Goal: Task Accomplishment & Management: Complete application form

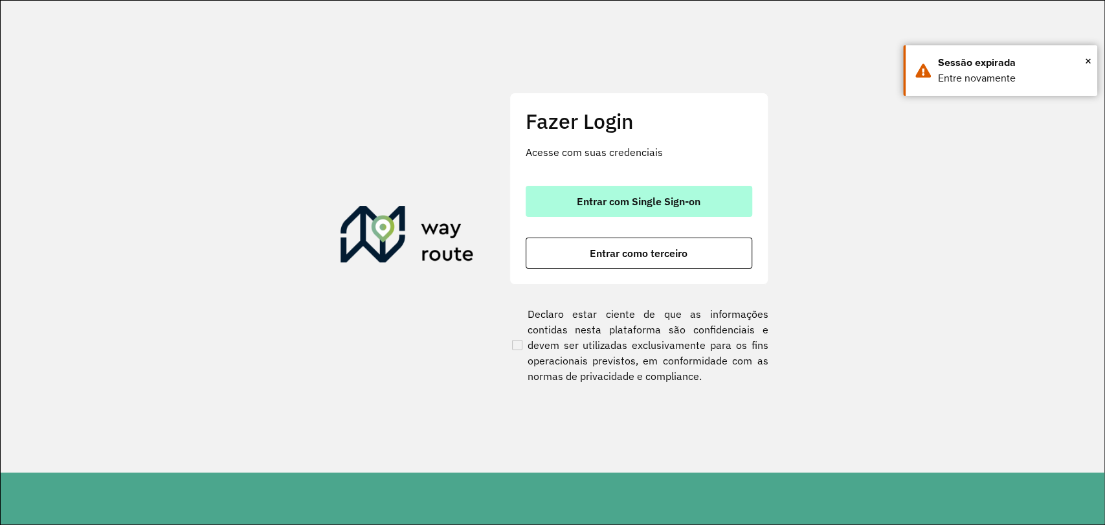
click at [649, 204] on span "Entrar com Single Sign-on" at bounding box center [639, 201] width 124 height 10
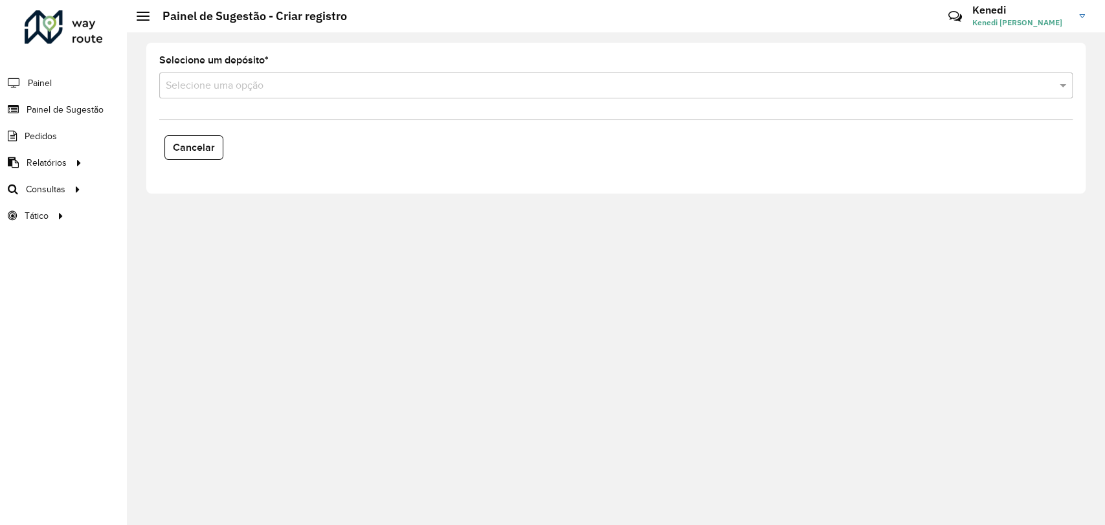
click at [295, 86] on input "text" at bounding box center [603, 86] width 875 height 16
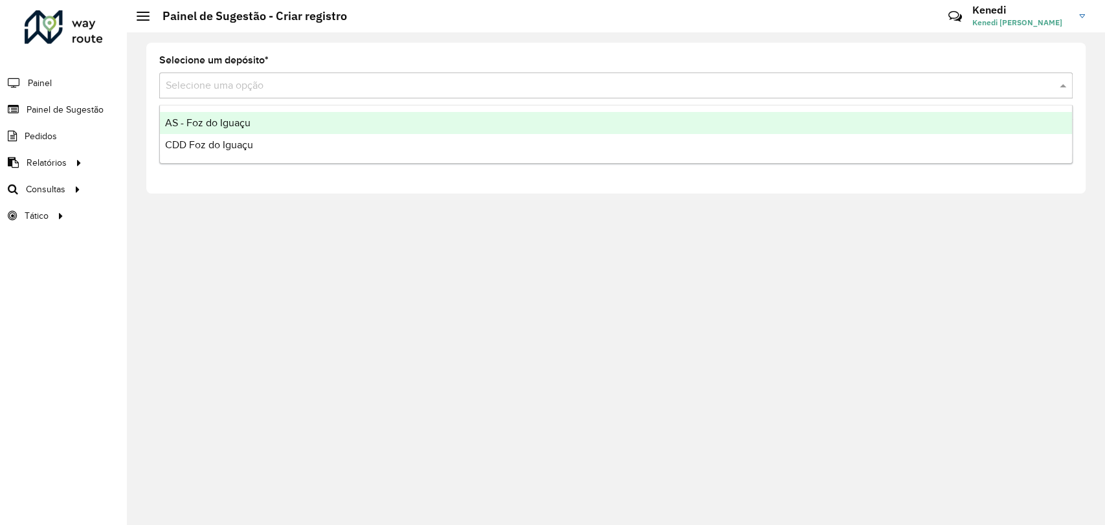
click at [250, 120] on span "AS - Foz do Iguaçu" at bounding box center [207, 122] width 85 height 11
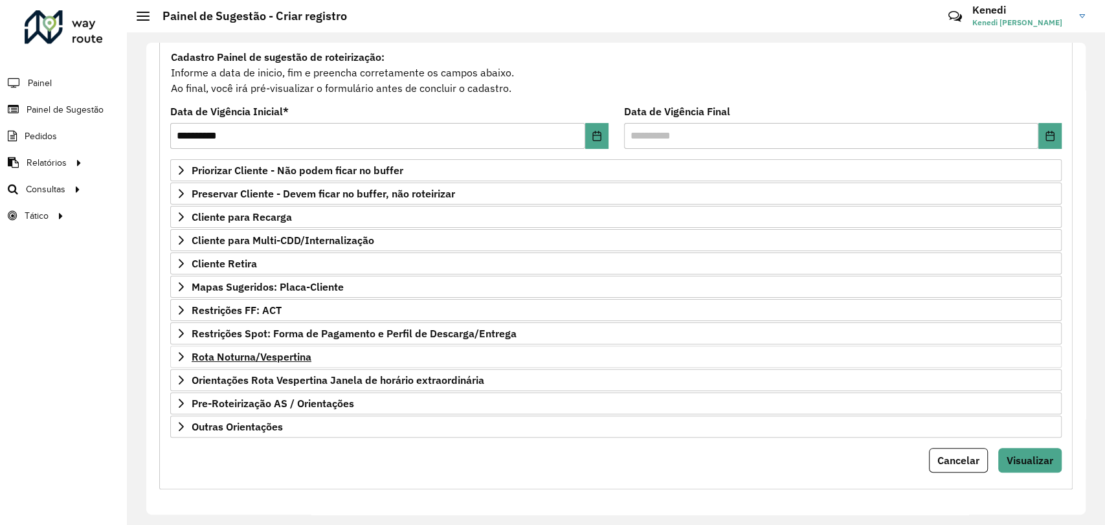
scroll to position [118, 0]
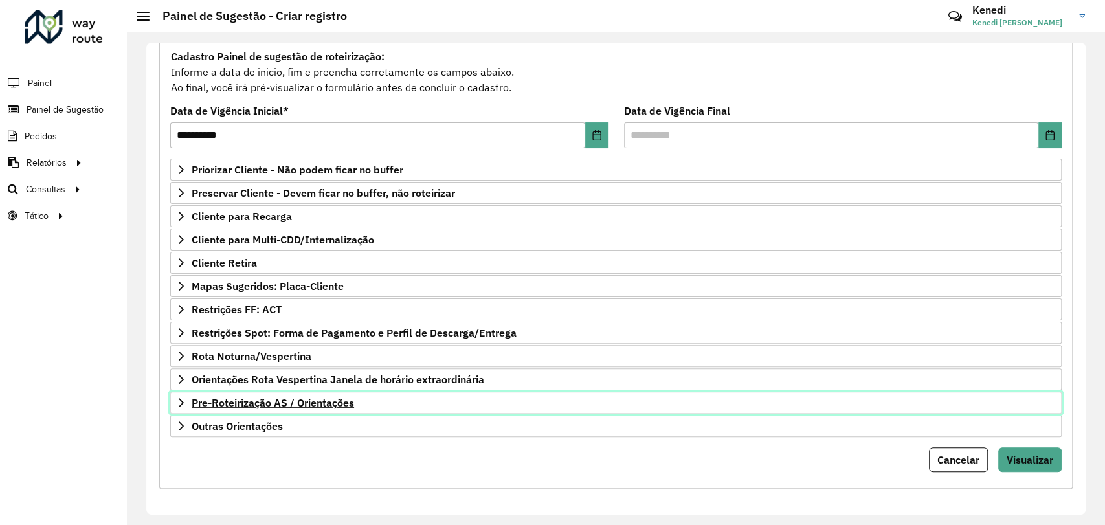
click at [181, 405] on link "Pre-Roteirização AS / Orientações" at bounding box center [616, 403] width 892 height 22
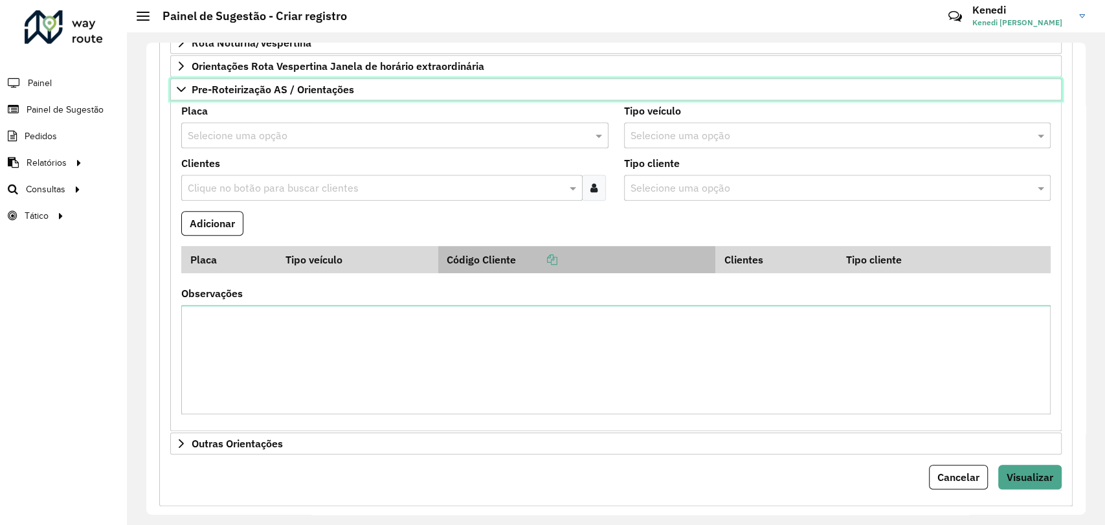
scroll to position [449, 0]
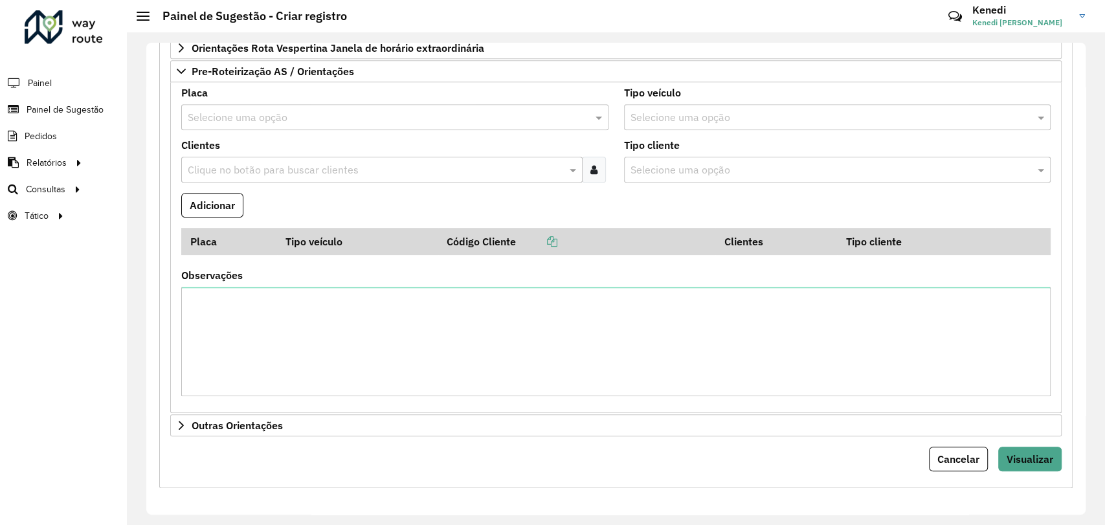
click at [197, 118] on input "text" at bounding box center [382, 118] width 388 height 16
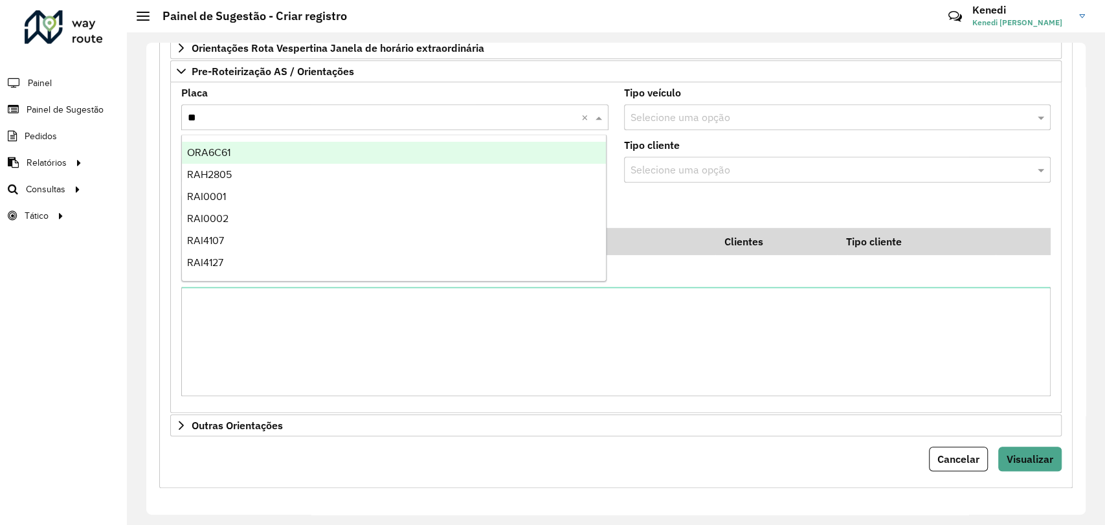
type input "***"
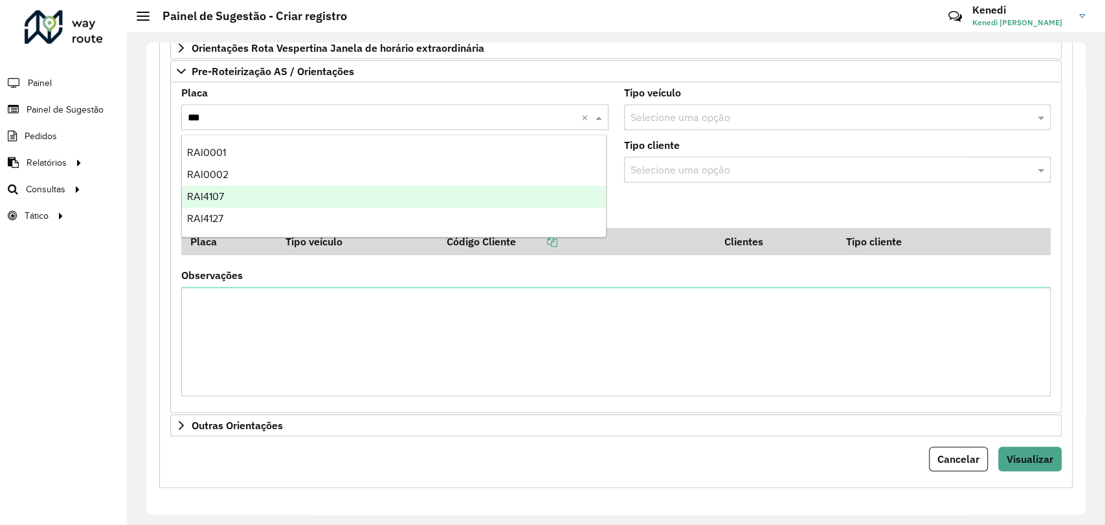
click at [206, 198] on span "RAI4107" at bounding box center [205, 196] width 37 height 11
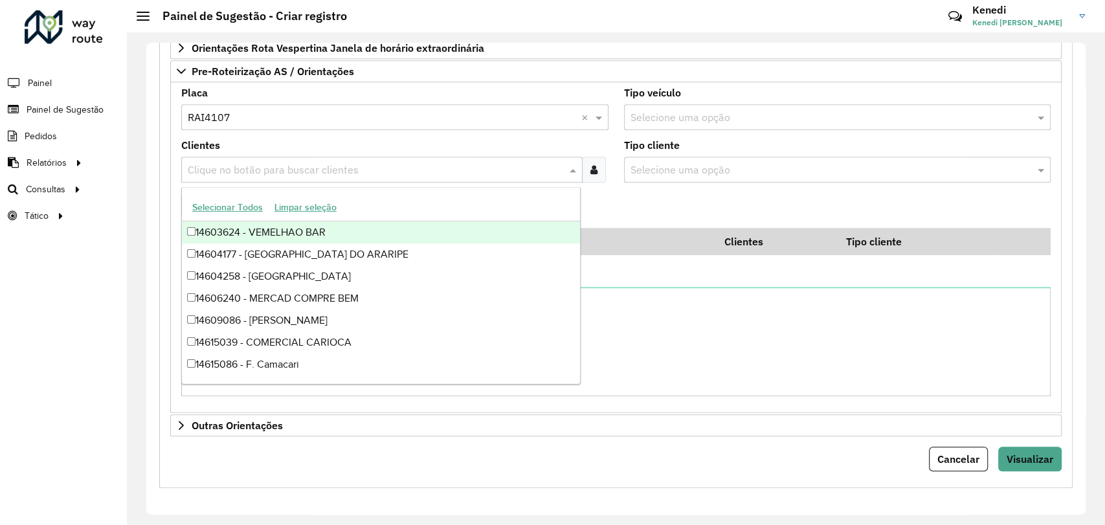
click at [249, 172] on input "text" at bounding box center [376, 171] width 382 height 16
type input "****"
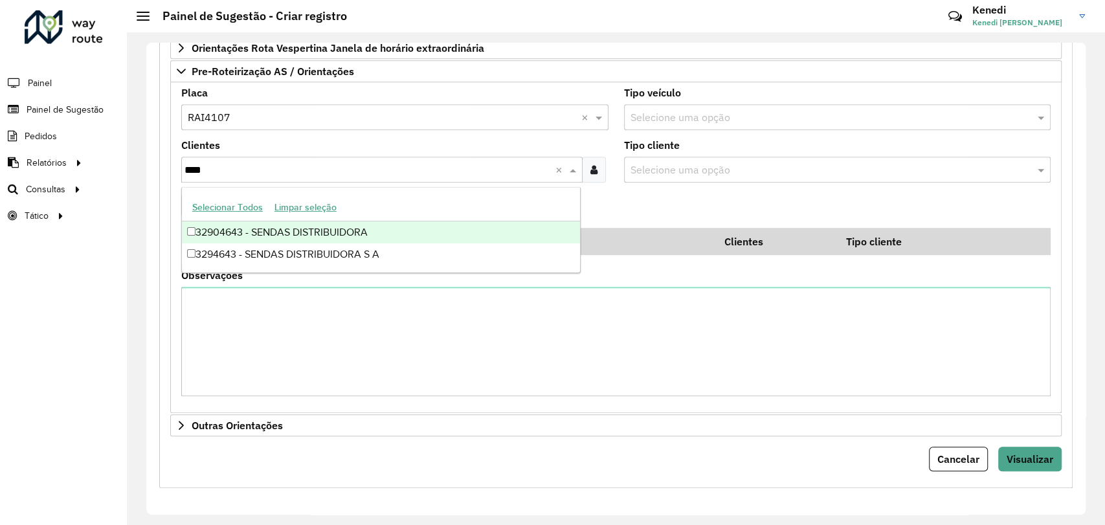
click at [277, 235] on div "32904643 - SENDAS DISTRIBUIDORA" at bounding box center [381, 232] width 398 height 22
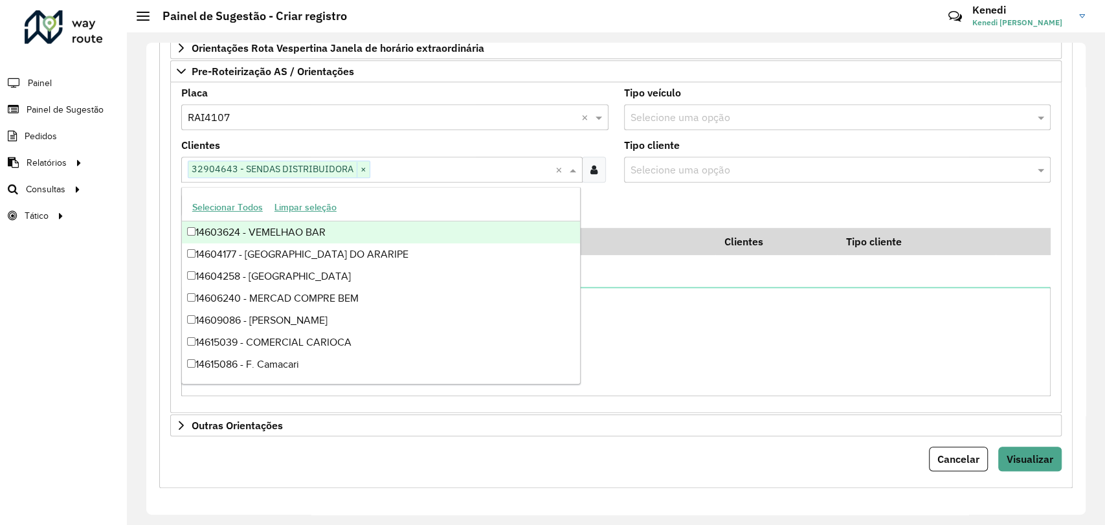
click at [628, 200] on formly-field "Adicionar" at bounding box center [616, 210] width 885 height 35
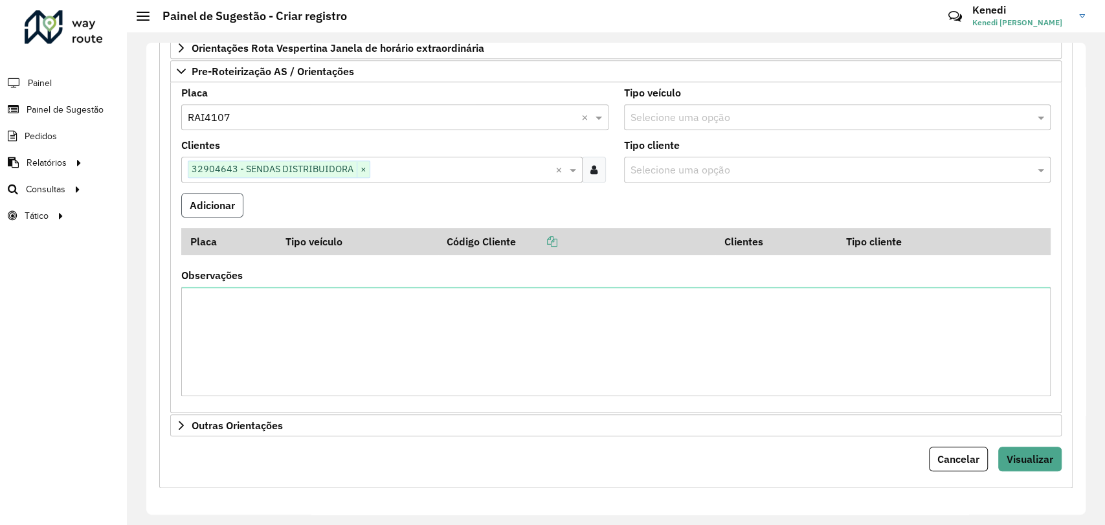
click at [232, 203] on button "Adicionar" at bounding box center [212, 205] width 62 height 25
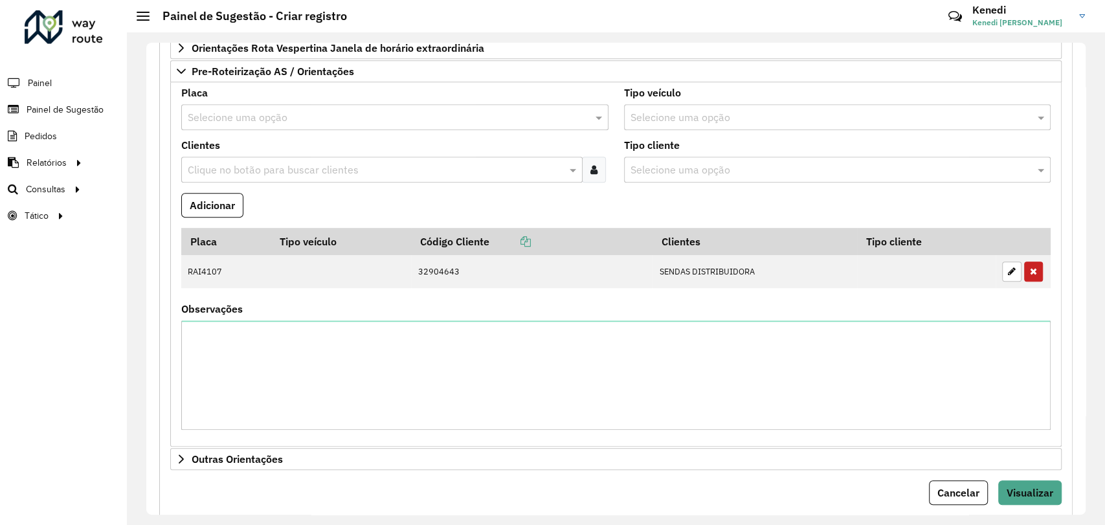
click at [286, 110] on input "text" at bounding box center [382, 118] width 388 height 16
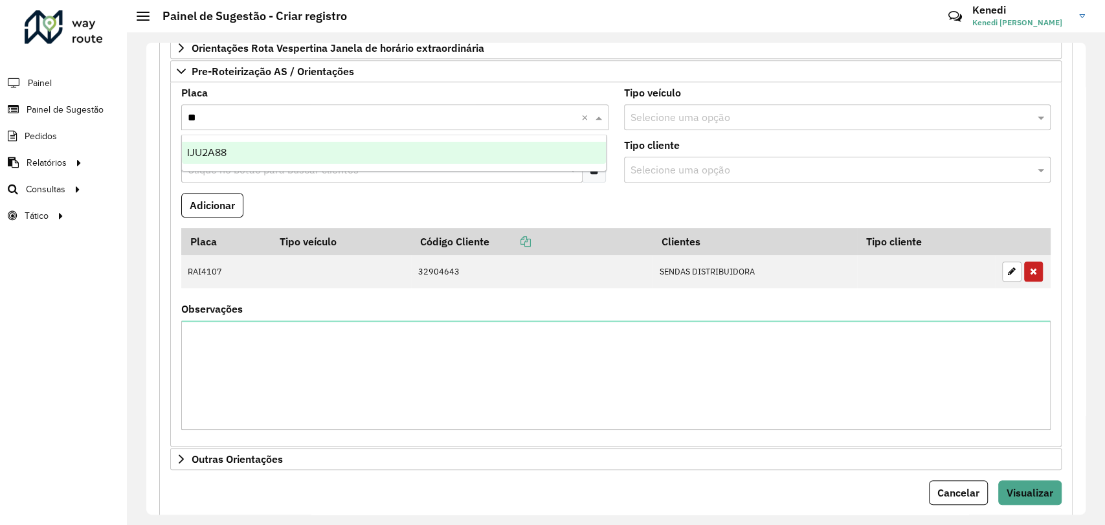
type input "***"
click at [225, 152] on span "IJU2A88" at bounding box center [206, 152] width 39 height 11
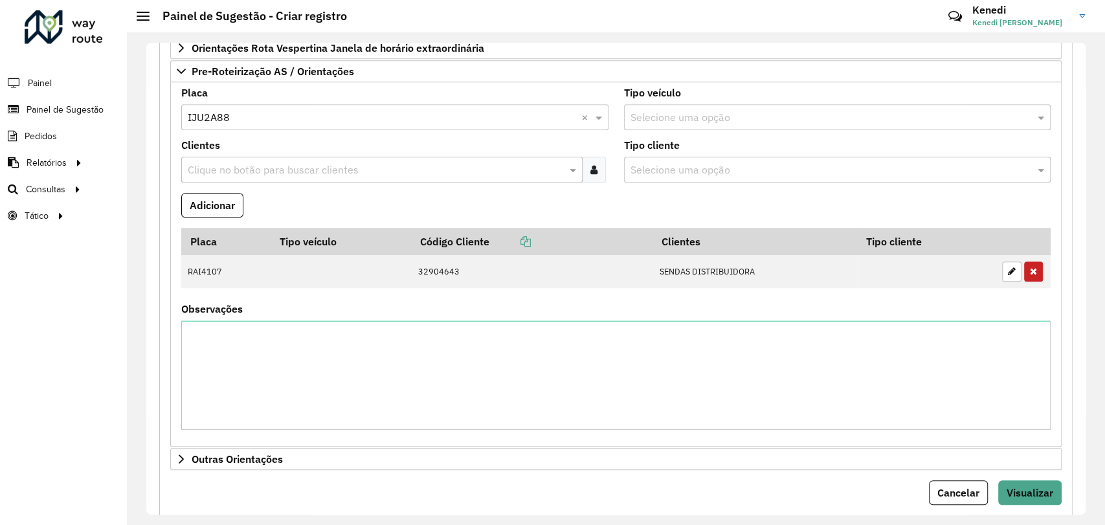
click at [223, 165] on input "text" at bounding box center [376, 171] width 382 height 16
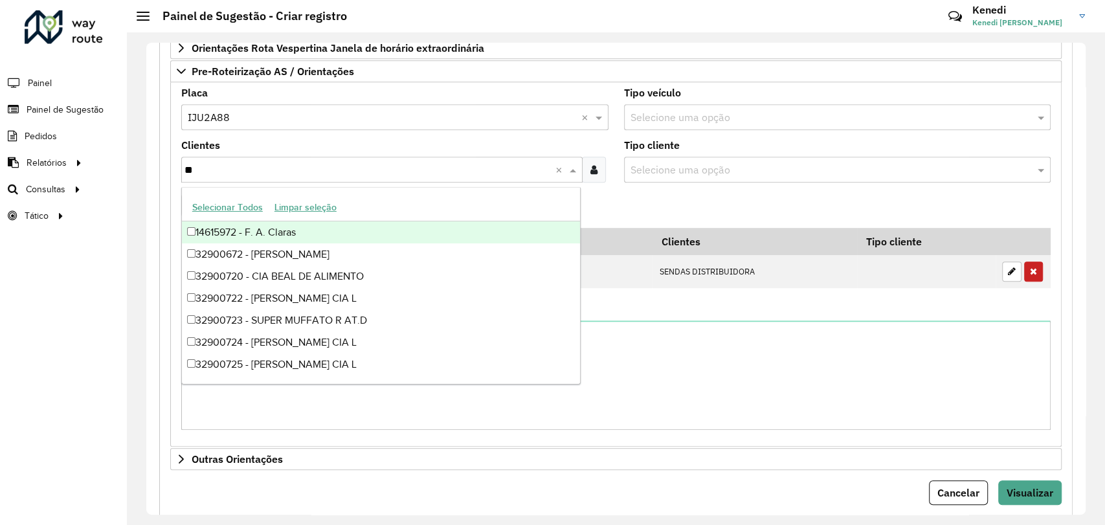
type input "***"
click at [218, 227] on div "32900729 - SUPERMERCADOS IRANI" at bounding box center [381, 232] width 398 height 22
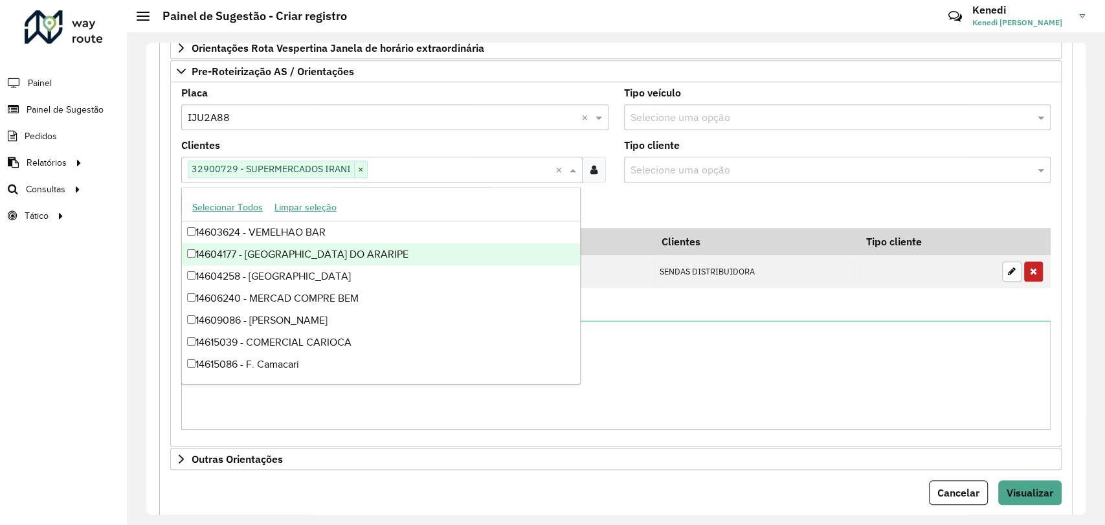
click at [663, 218] on formly-field "Adicionar" at bounding box center [616, 210] width 885 height 35
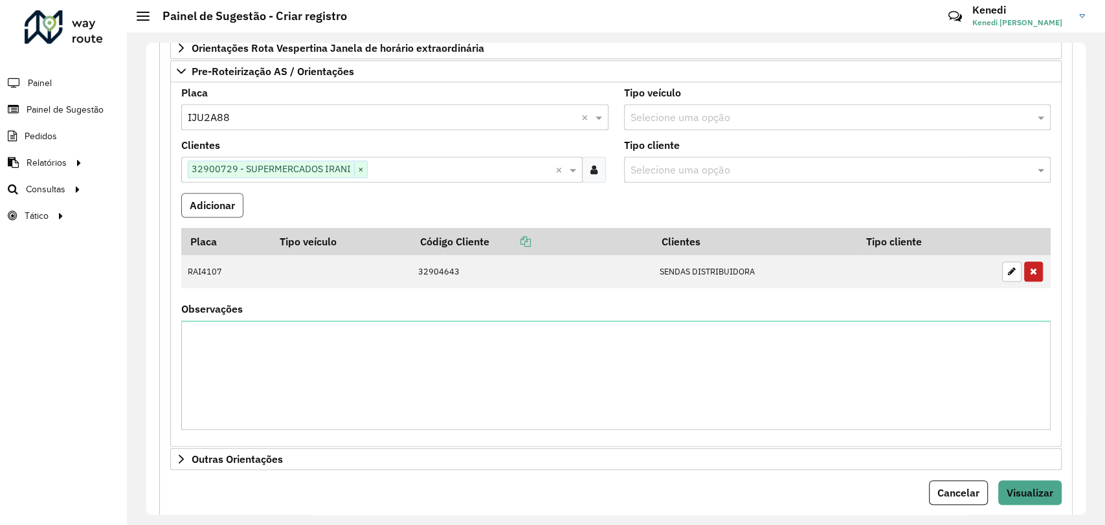
click at [232, 201] on button "Adicionar" at bounding box center [212, 205] width 62 height 25
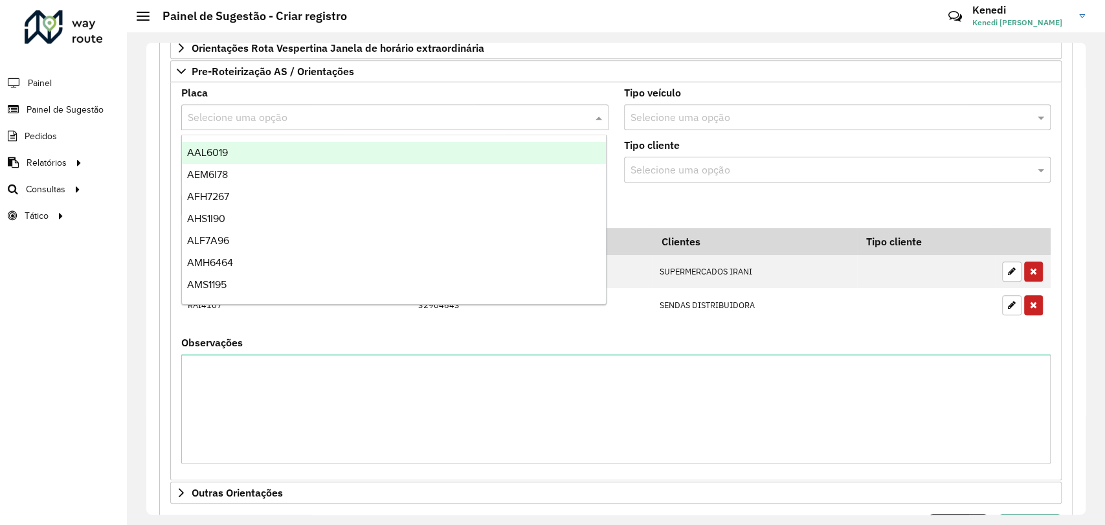
click at [250, 120] on input "text" at bounding box center [382, 118] width 388 height 16
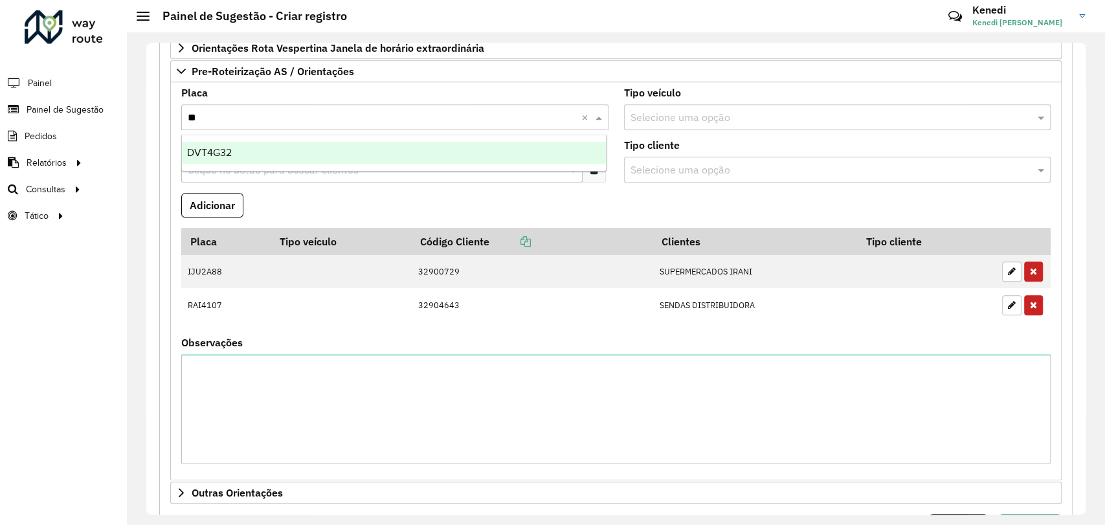
type input "***"
click at [243, 155] on div "DVT4G32" at bounding box center [394, 153] width 424 height 22
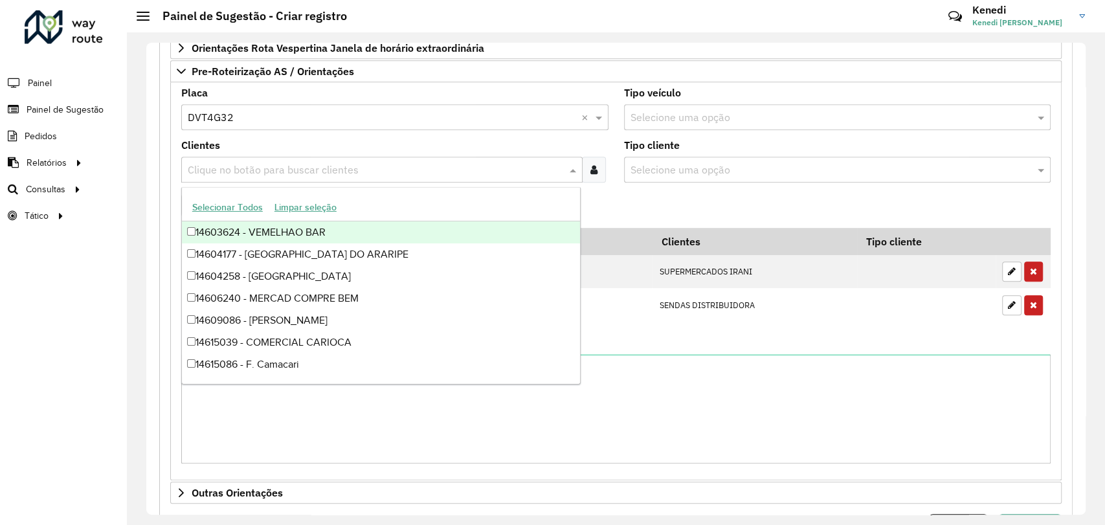
click at [242, 165] on input "text" at bounding box center [376, 171] width 382 height 16
type input "****"
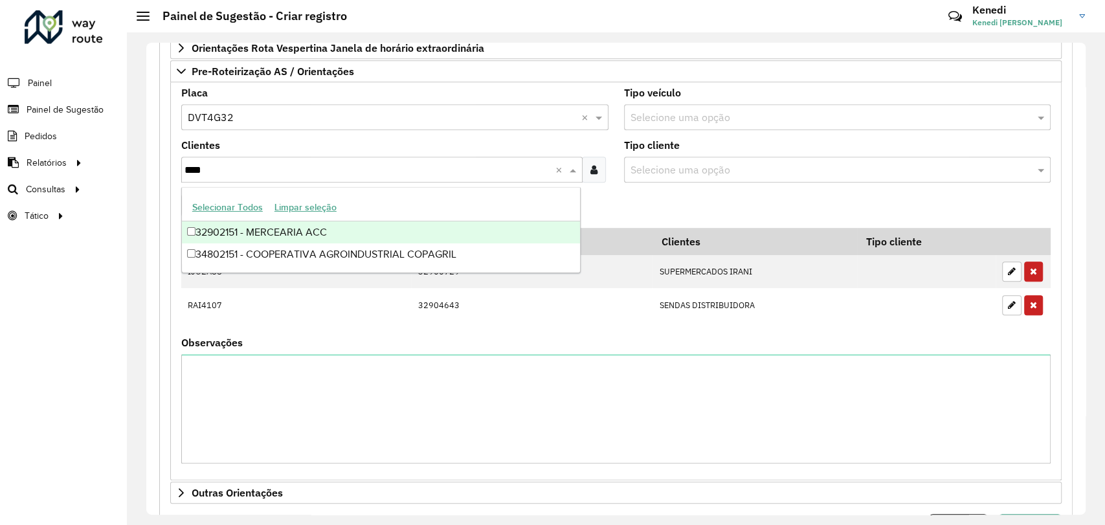
click at [236, 227] on div "32902151 - MERCEARIA ACC" at bounding box center [381, 232] width 398 height 22
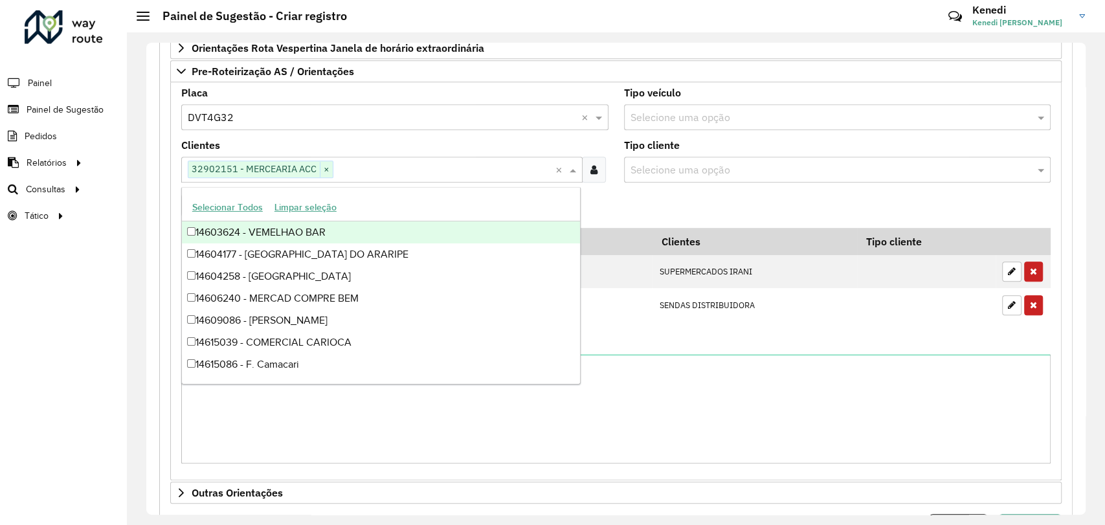
click at [388, 174] on input "text" at bounding box center [444, 171] width 222 height 16
click at [323, 168] on span "×" at bounding box center [326, 170] width 13 height 16
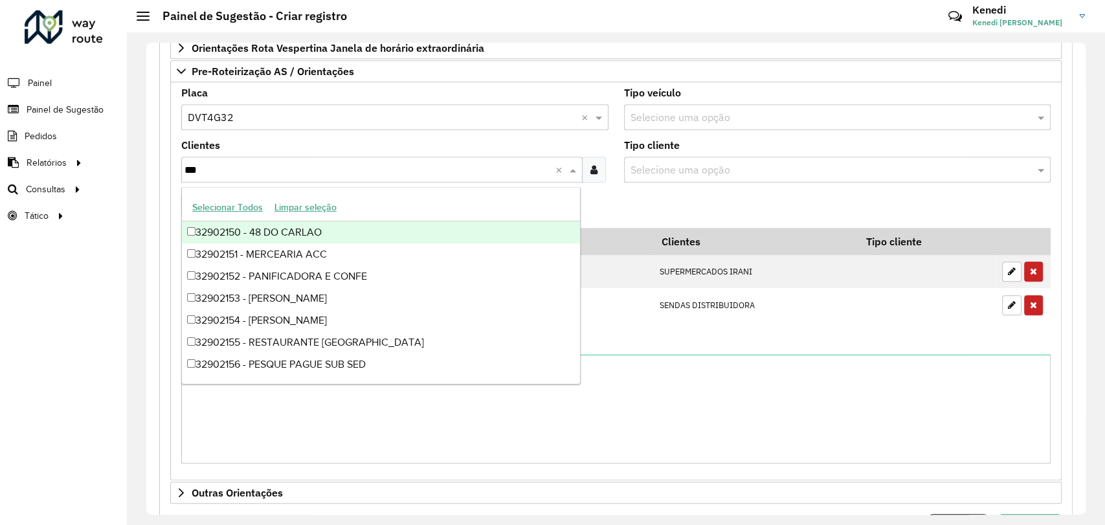
type input "****"
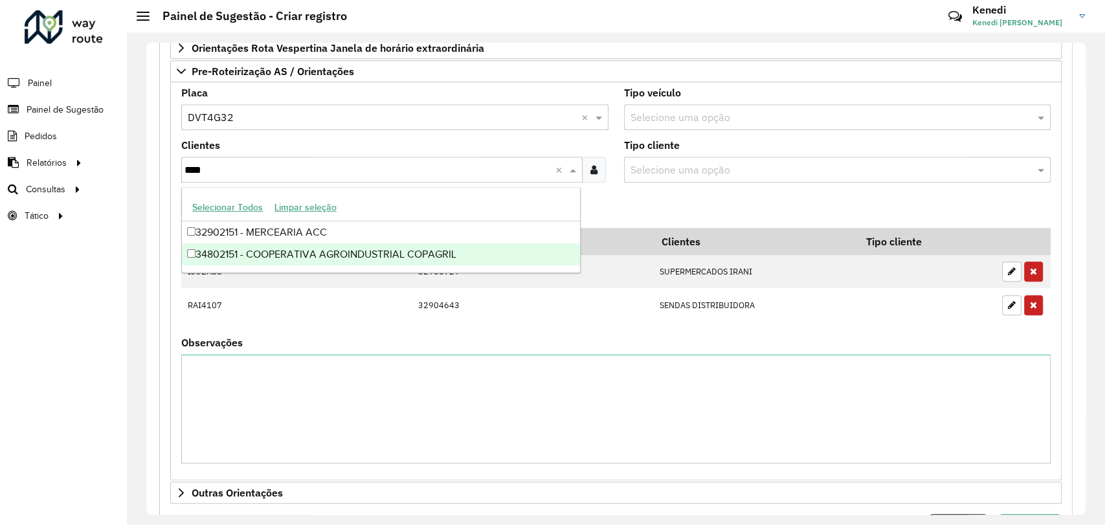
click at [315, 251] on div "34802151 - COOPERATIVA AGROINDUSTRIAL COPAGRIL" at bounding box center [381, 254] width 398 height 22
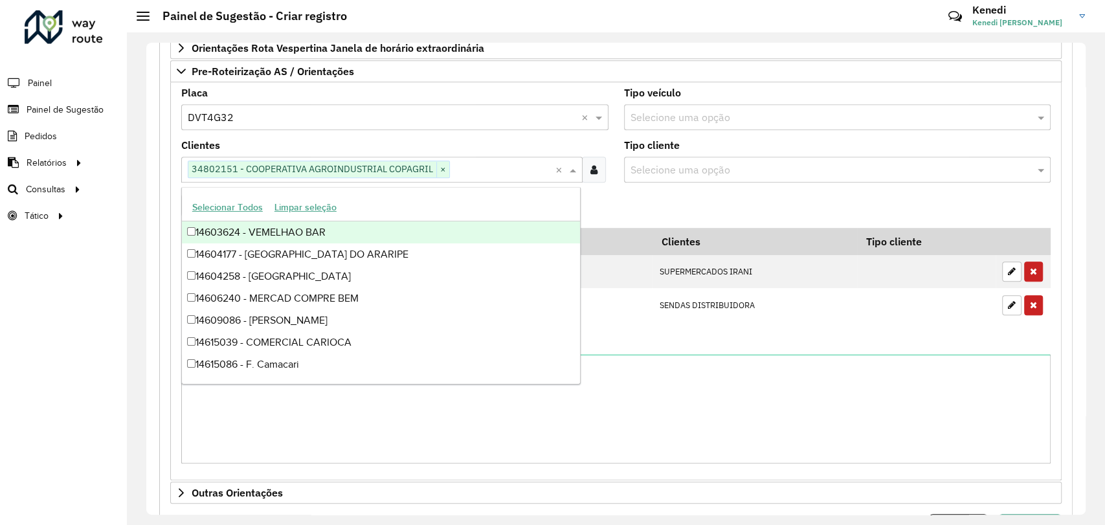
click at [473, 168] on input "text" at bounding box center [503, 171] width 106 height 16
type input "****"
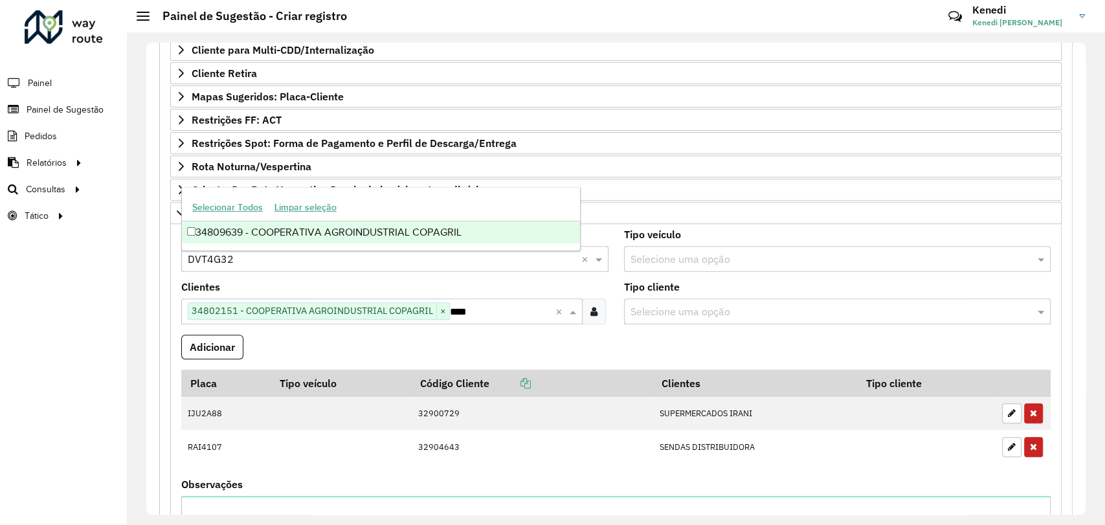
scroll to position [306, 0]
click at [277, 230] on div "34809639 - COOPERATIVA AGROINDUSTRIAL COPAGRIL" at bounding box center [381, 232] width 398 height 22
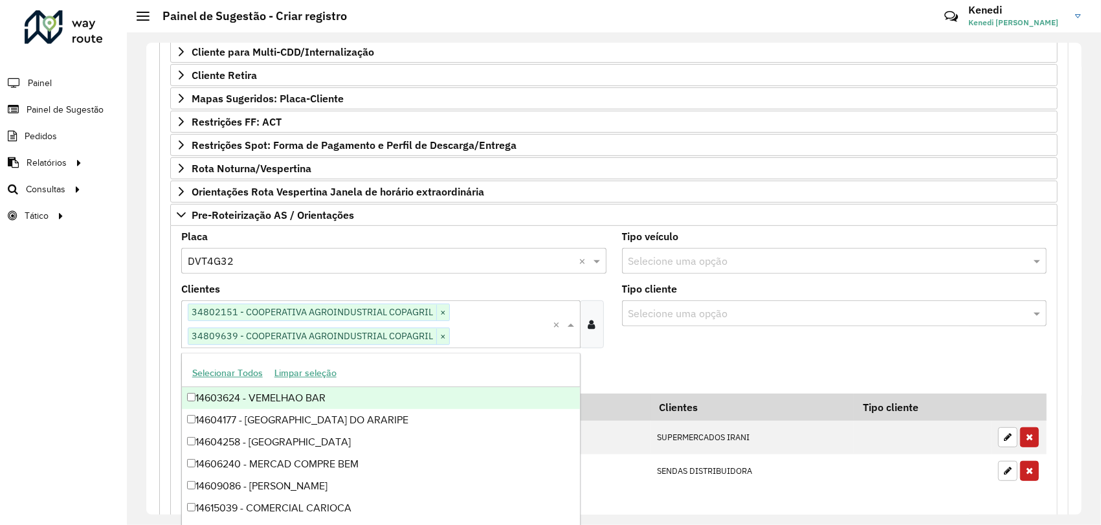
click at [635, 359] on formly-field "Adicionar" at bounding box center [614, 376] width 881 height 35
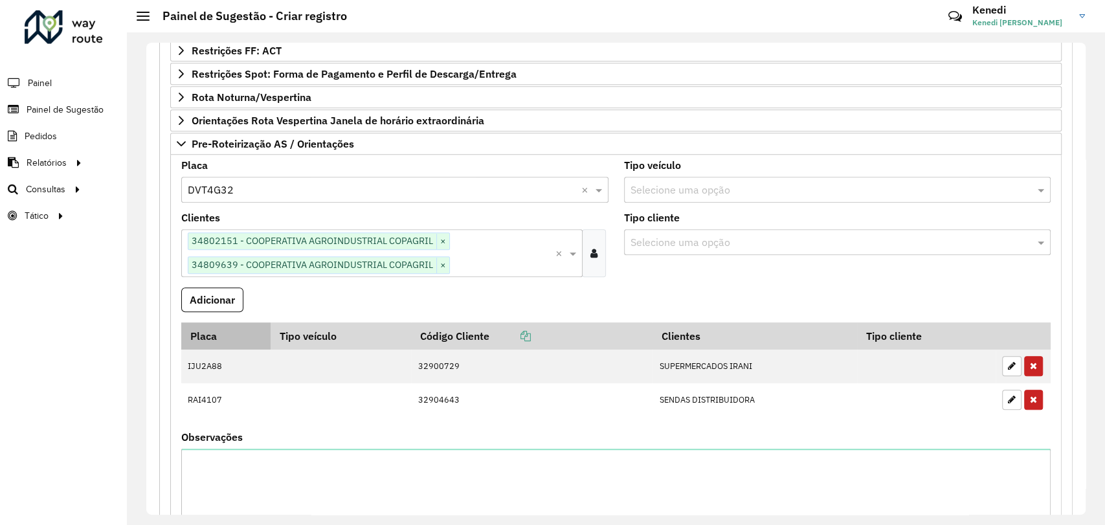
scroll to position [377, 0]
click at [220, 295] on button "Adicionar" at bounding box center [212, 299] width 62 height 25
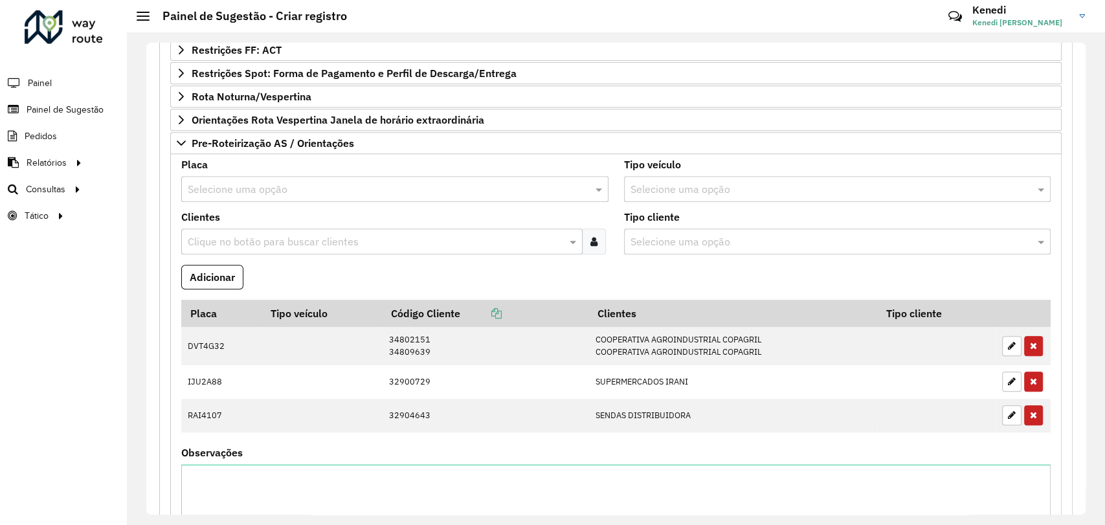
click at [306, 186] on input "text" at bounding box center [382, 190] width 388 height 16
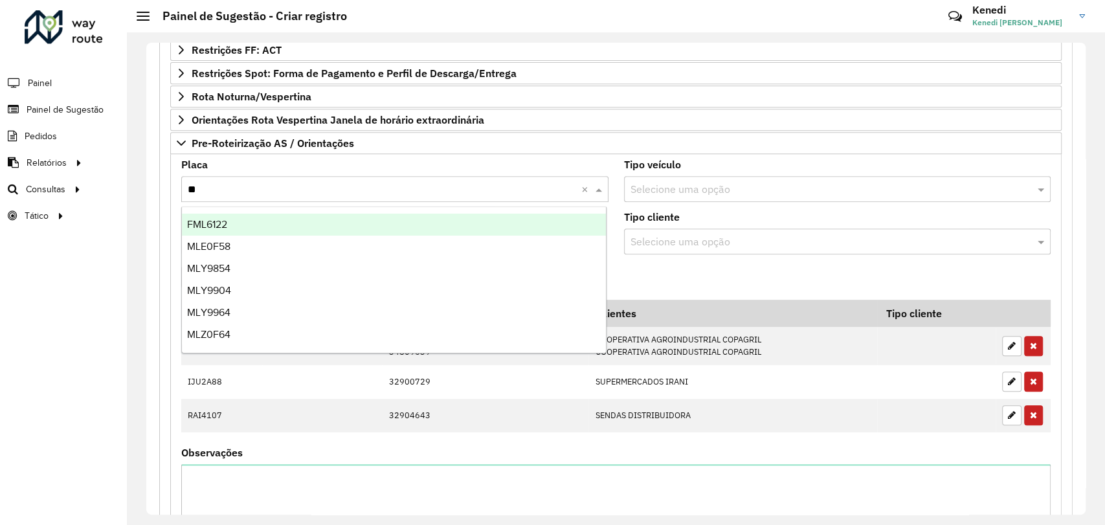
type input "***"
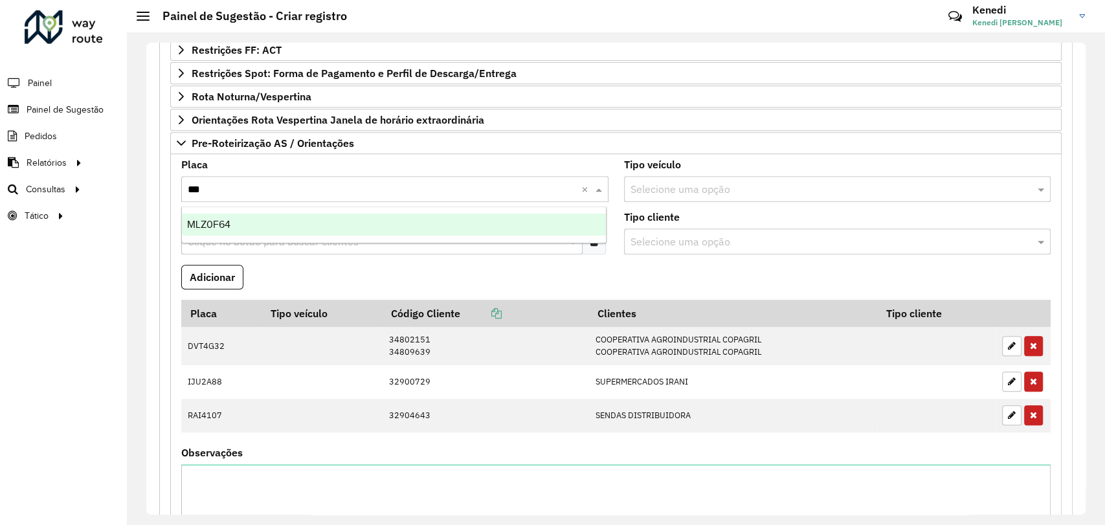
click at [213, 221] on span "MLZ0F64" at bounding box center [208, 224] width 43 height 11
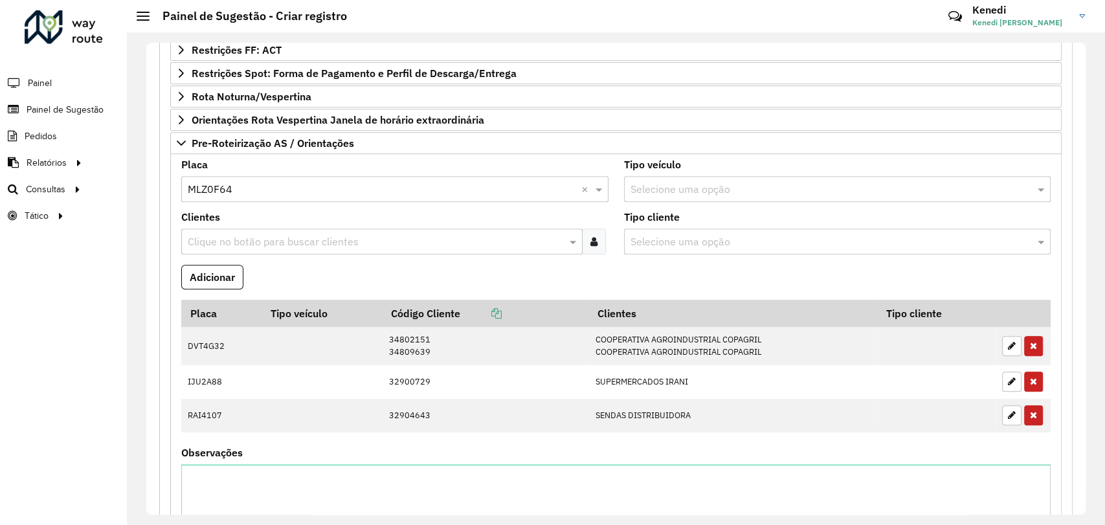
click at [218, 229] on div "Clique no botão para buscar clientes" at bounding box center [381, 242] width 401 height 26
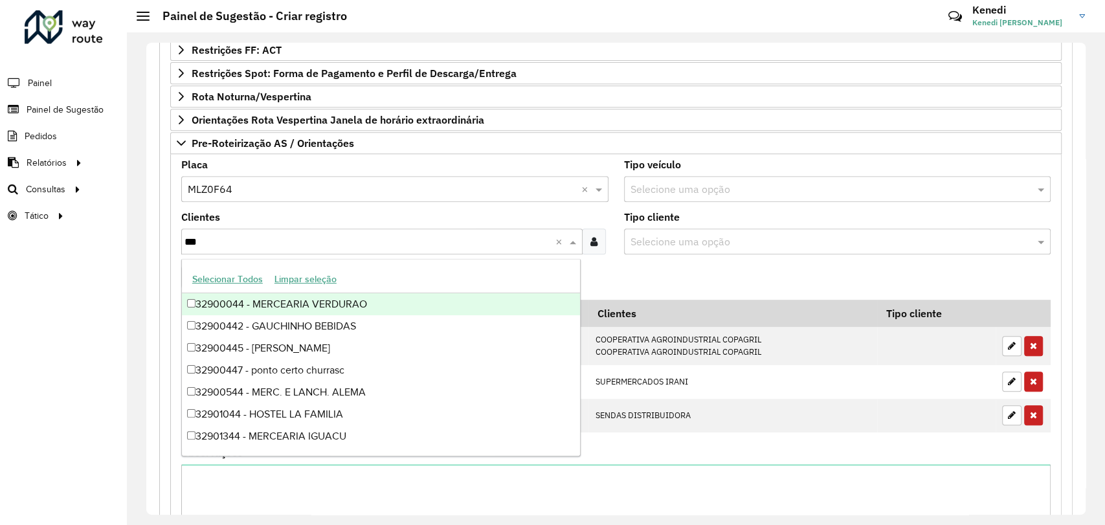
type input "****"
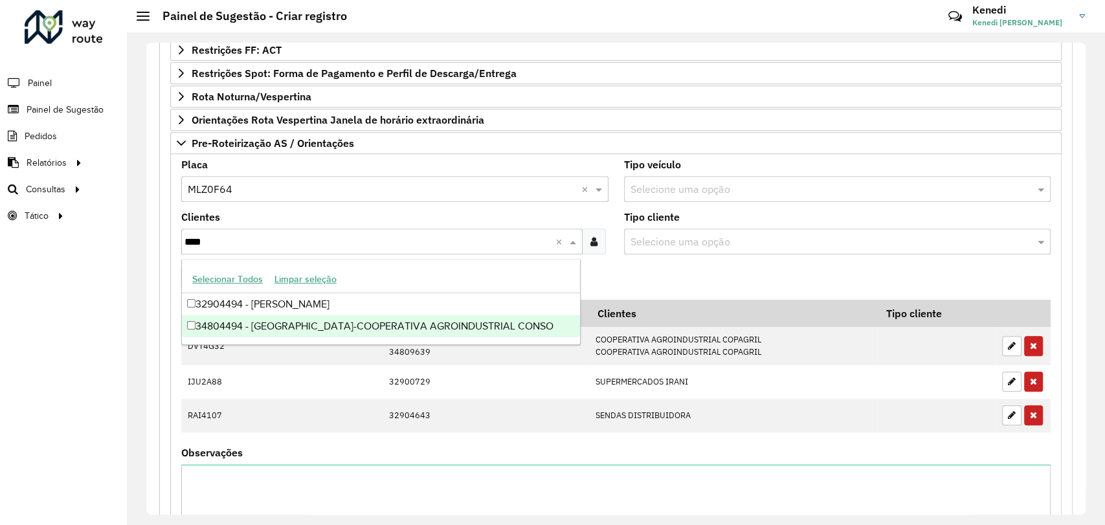
click at [269, 321] on div "34804494 - [GEOGRAPHIC_DATA]-COOPERATIVA AGROINDUSTRIAL CONSO" at bounding box center [381, 326] width 398 height 22
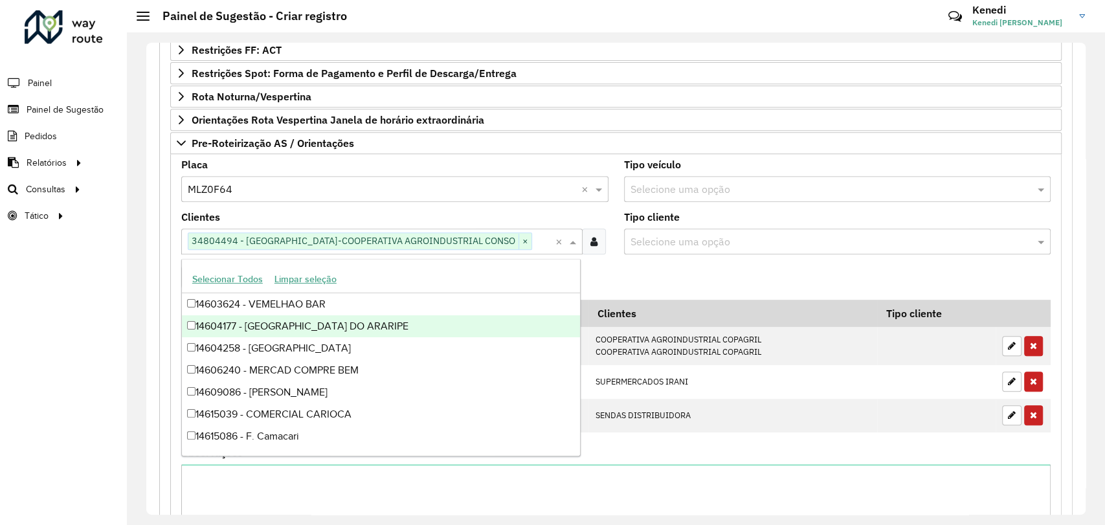
click at [703, 260] on formly-field "Tipo cliente Selecione uma opção" at bounding box center [837, 238] width 443 height 52
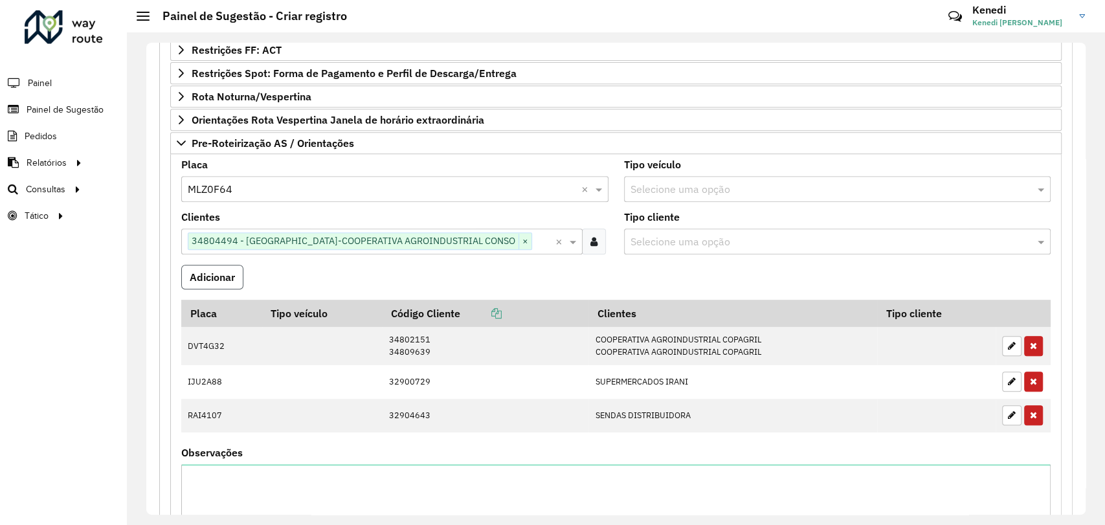
click at [224, 269] on button "Adicionar" at bounding box center [212, 277] width 62 height 25
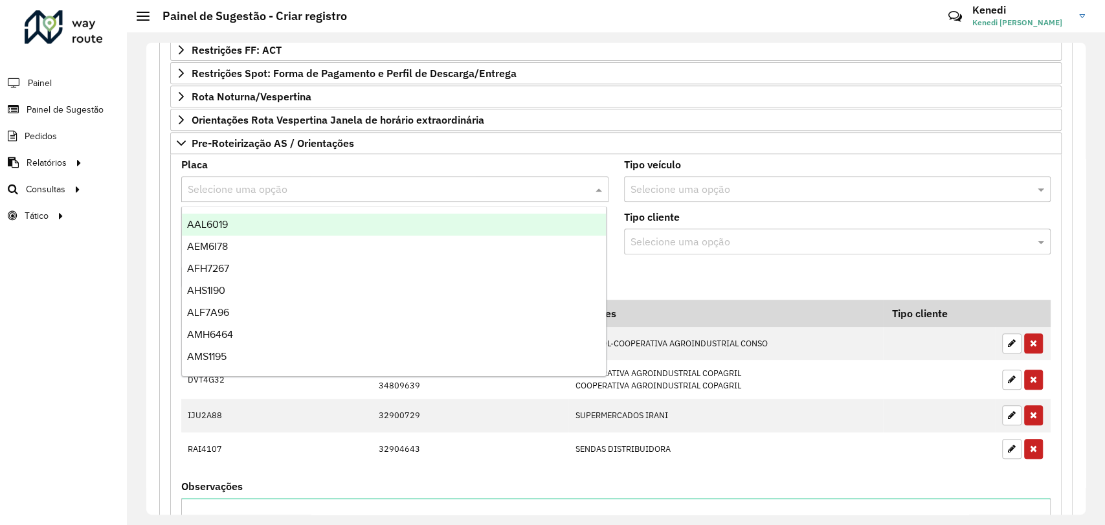
click at [286, 194] on input "text" at bounding box center [382, 190] width 388 height 16
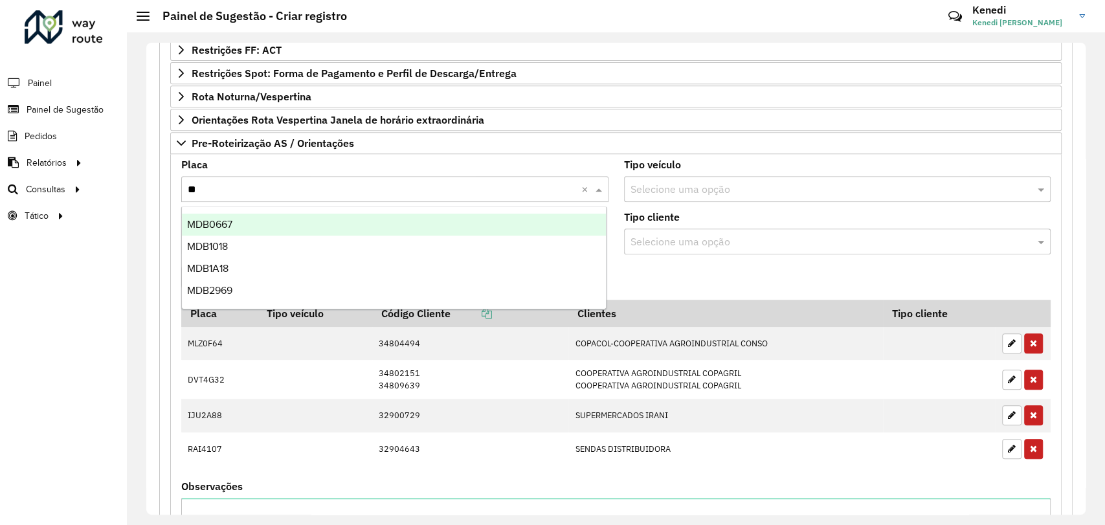
type input "***"
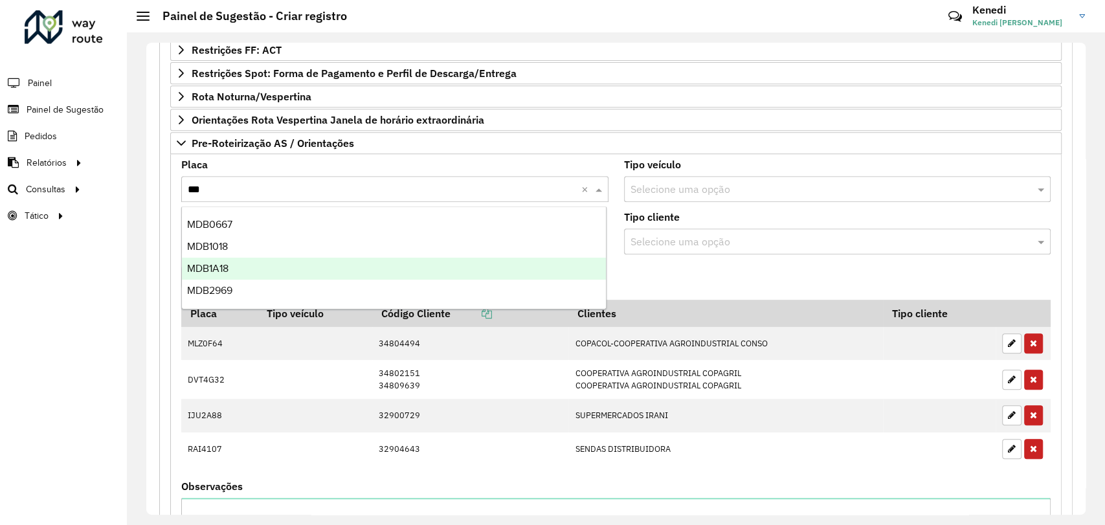
click at [261, 274] on div "MDB1A18" at bounding box center [394, 269] width 424 height 22
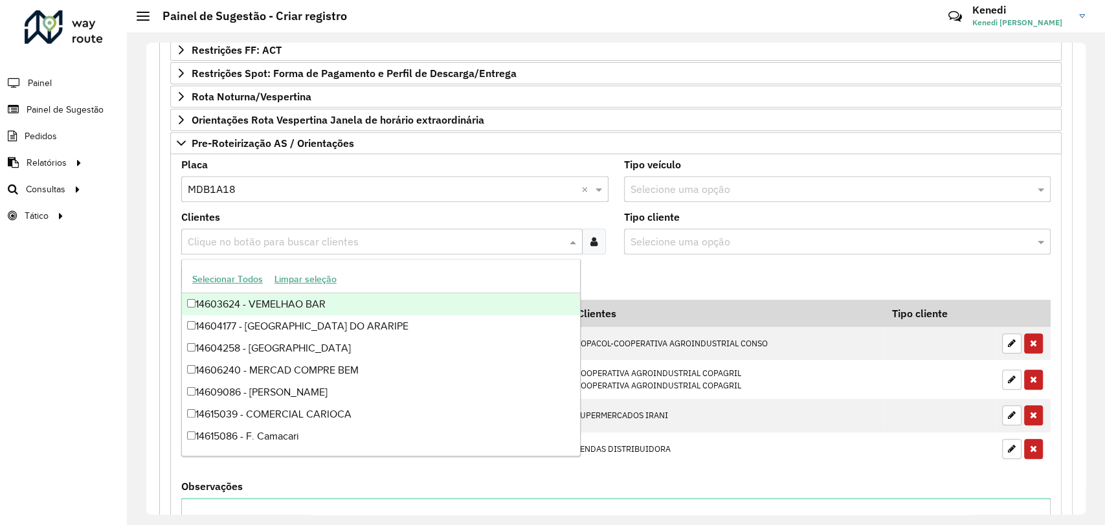
click at [276, 245] on input "text" at bounding box center [376, 242] width 382 height 16
type input "****"
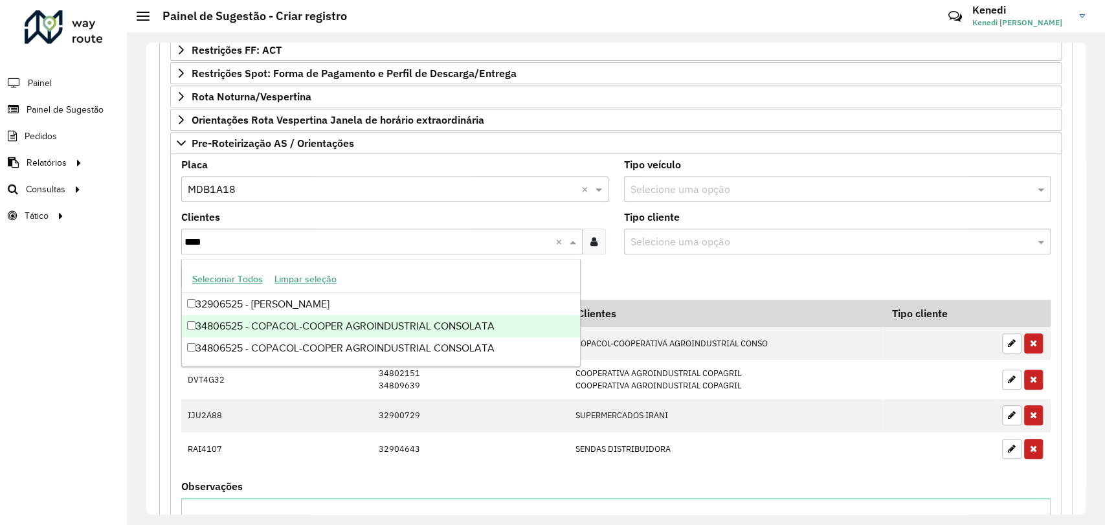
click at [258, 324] on div "34806525 - COPACOL-COOPER AGROINDUSTRIAL CONSOLATA" at bounding box center [381, 326] width 398 height 22
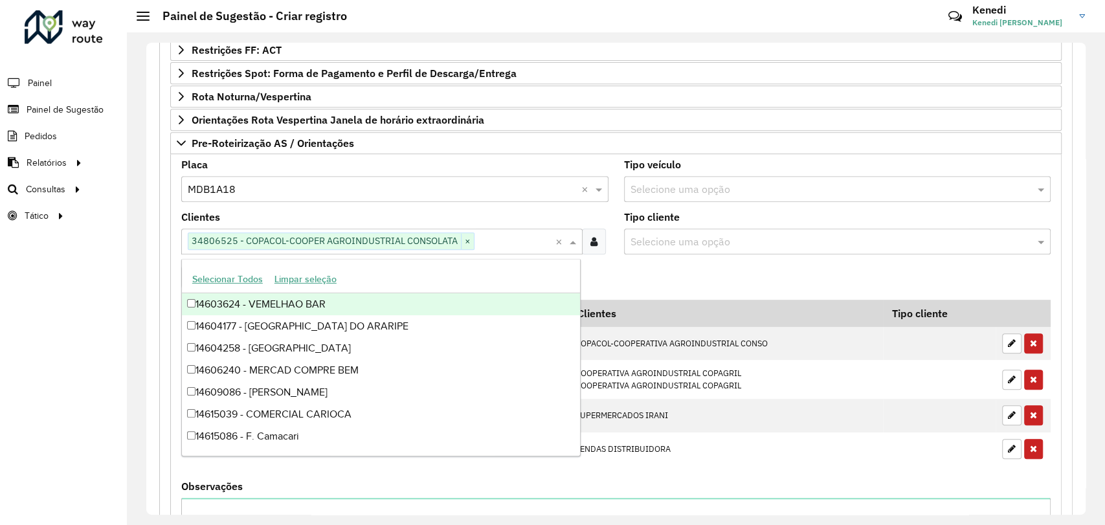
click at [610, 278] on formly-field "Adicionar" at bounding box center [616, 282] width 885 height 35
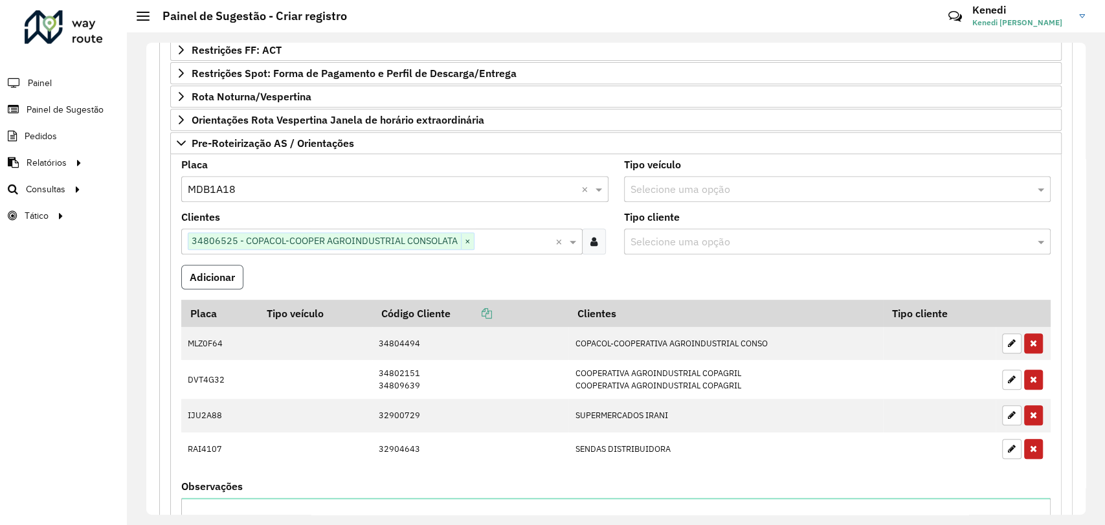
click at [228, 276] on button "Adicionar" at bounding box center [212, 277] width 62 height 25
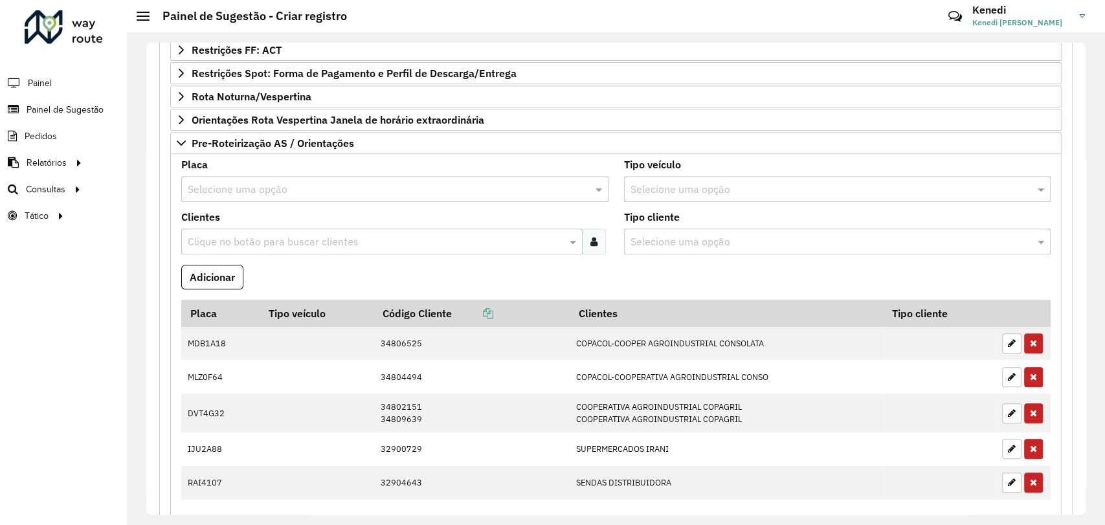
click at [226, 192] on input "text" at bounding box center [382, 190] width 388 height 16
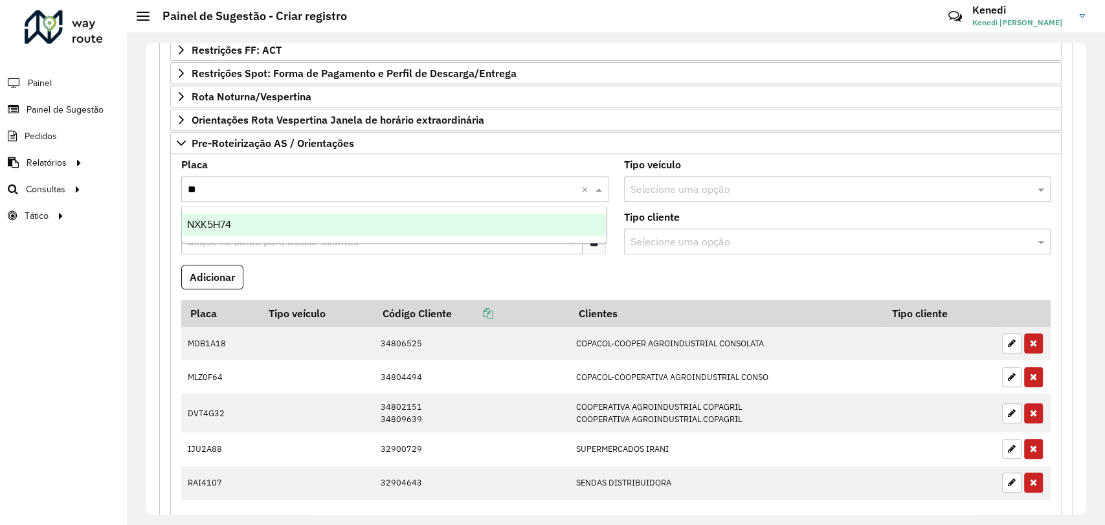
type input "***"
click at [226, 217] on div "NXK5H74" at bounding box center [394, 225] width 424 height 22
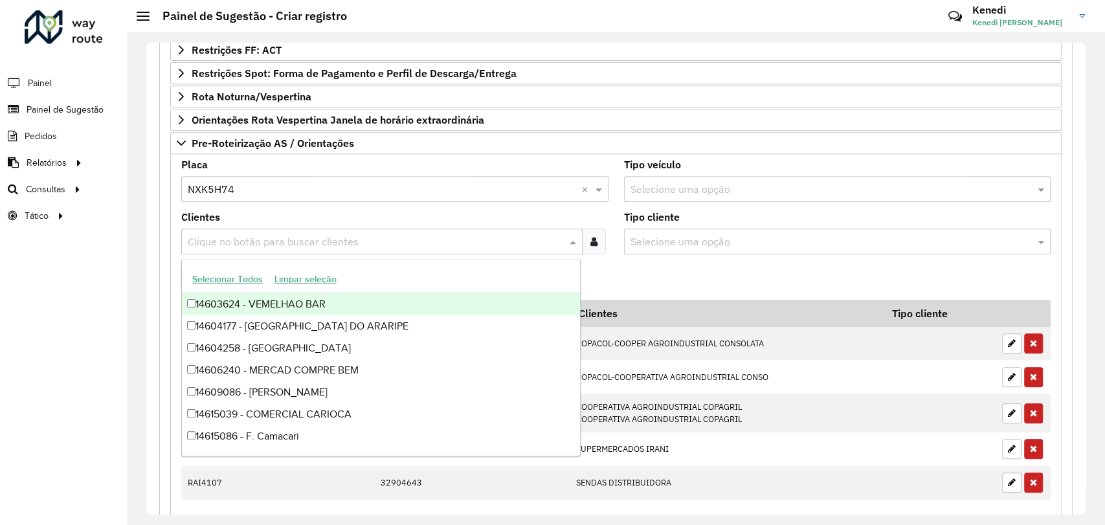
click at [225, 240] on input "text" at bounding box center [376, 242] width 382 height 16
type input "***"
click at [228, 309] on div "32900731 - SUPERMERCADOS IRANI" at bounding box center [381, 304] width 398 height 22
click at [607, 275] on formly-field "Adicionar" at bounding box center [616, 282] width 885 height 35
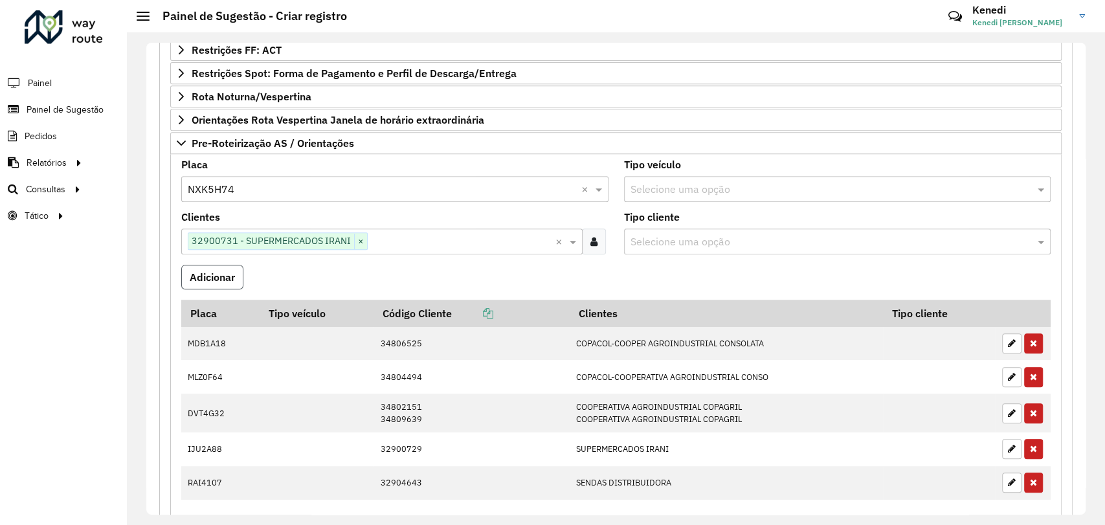
click at [218, 271] on button "Adicionar" at bounding box center [212, 277] width 62 height 25
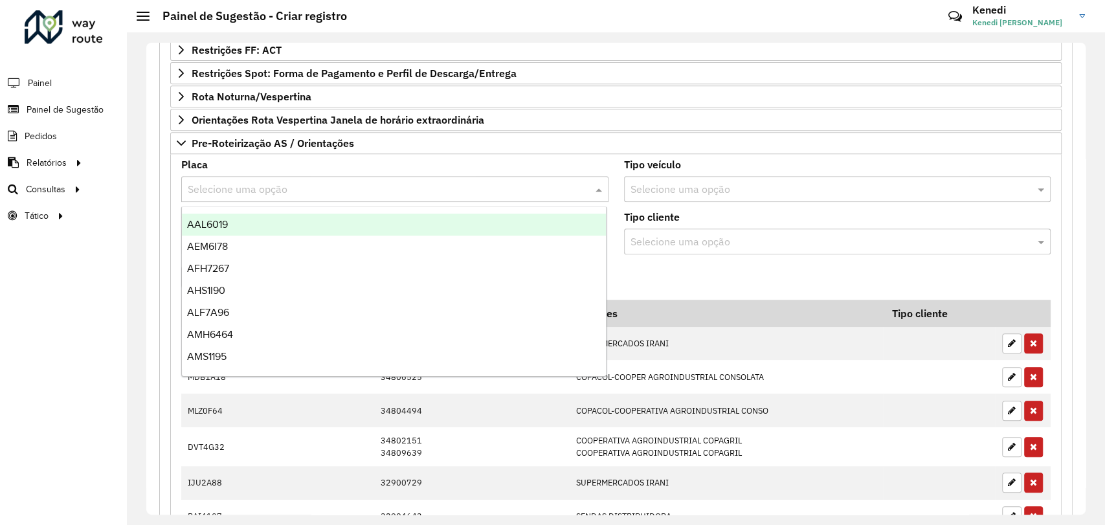
click at [297, 183] on input "text" at bounding box center [382, 190] width 388 height 16
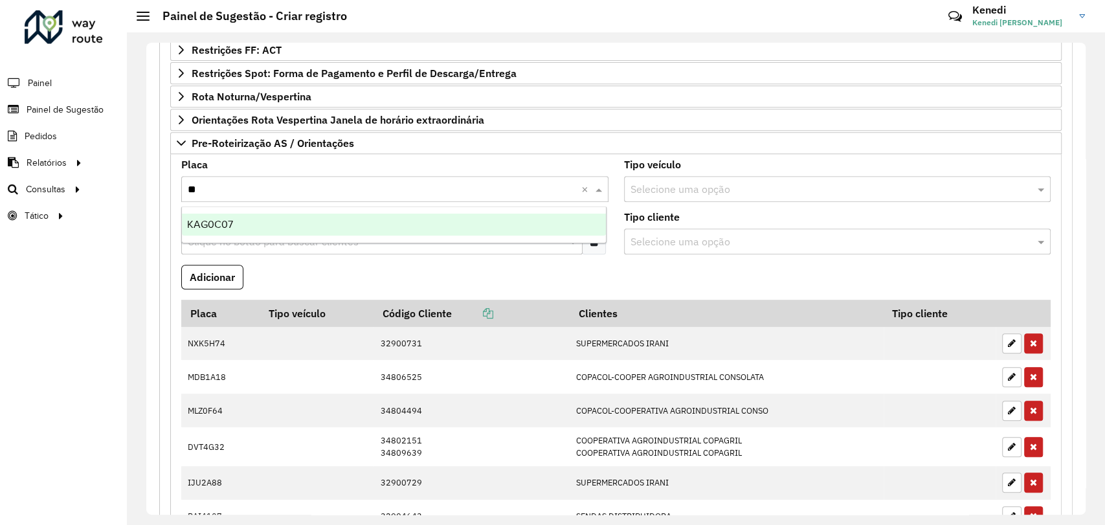
type input "***"
click at [247, 234] on div "KAG0C07" at bounding box center [394, 225] width 424 height 22
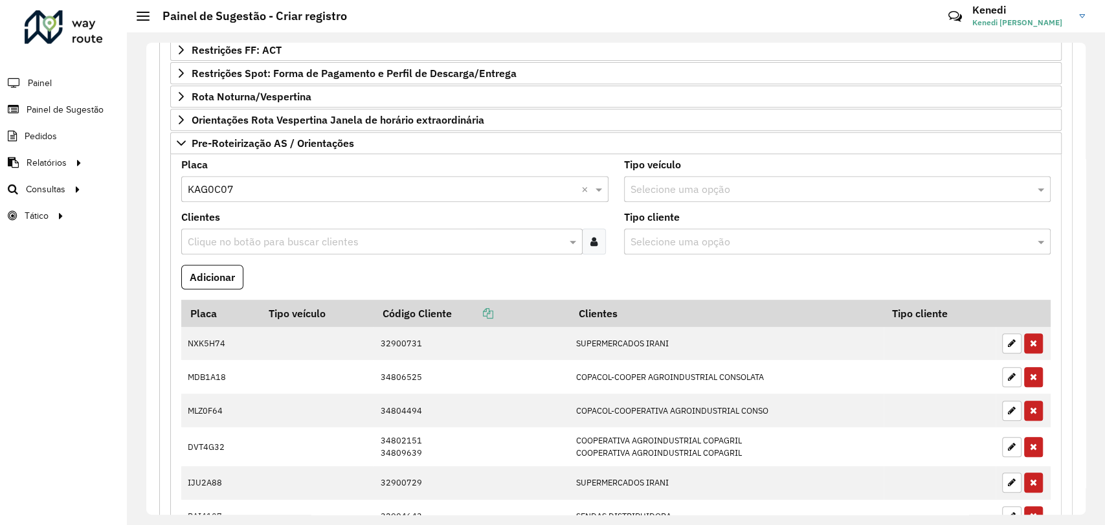
click at [245, 236] on input "text" at bounding box center [376, 242] width 382 height 16
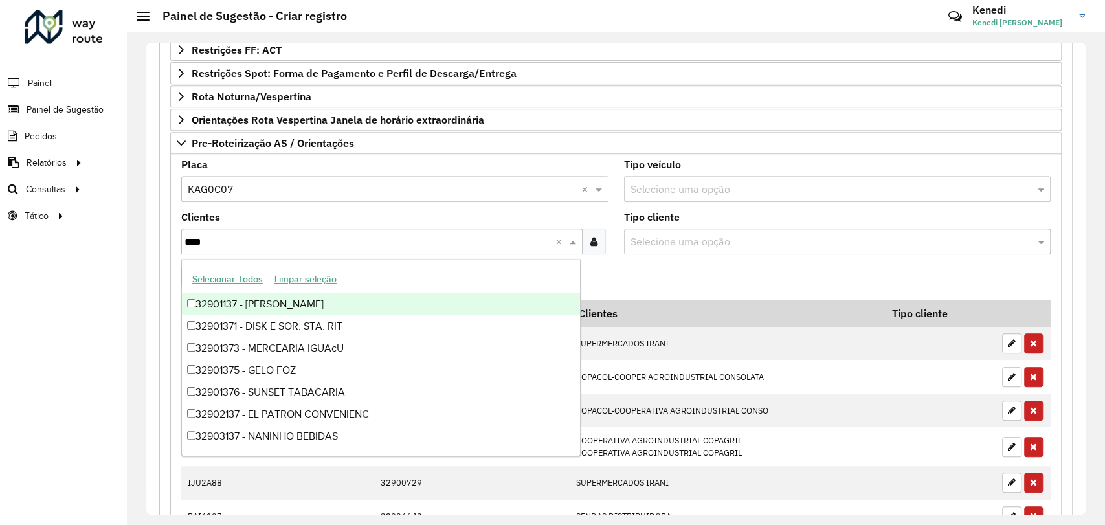
type input "*****"
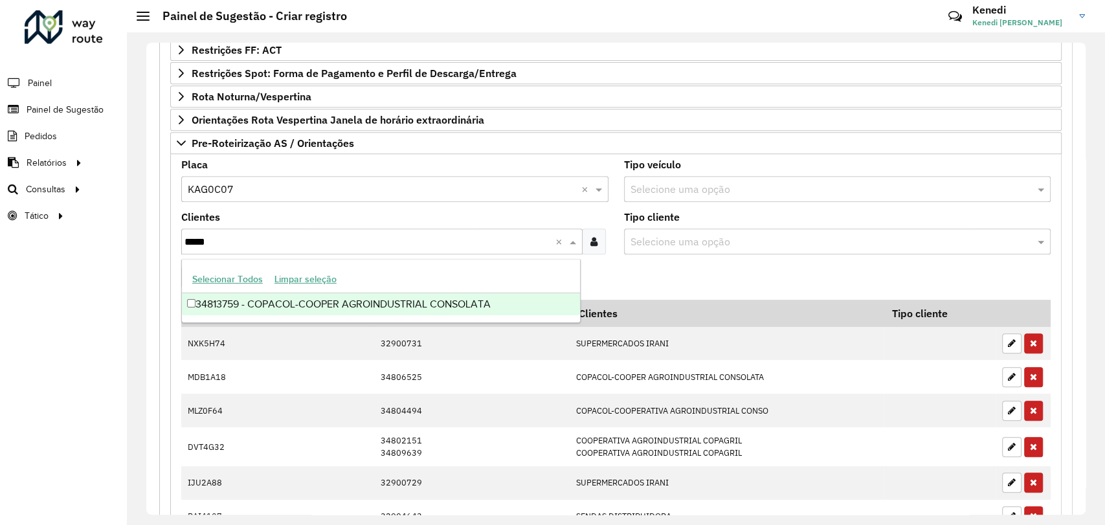
click at [243, 302] on div "34813759 - COPACOL-COOPER AGROINDUSTRIAL CONSOLATA" at bounding box center [381, 304] width 398 height 22
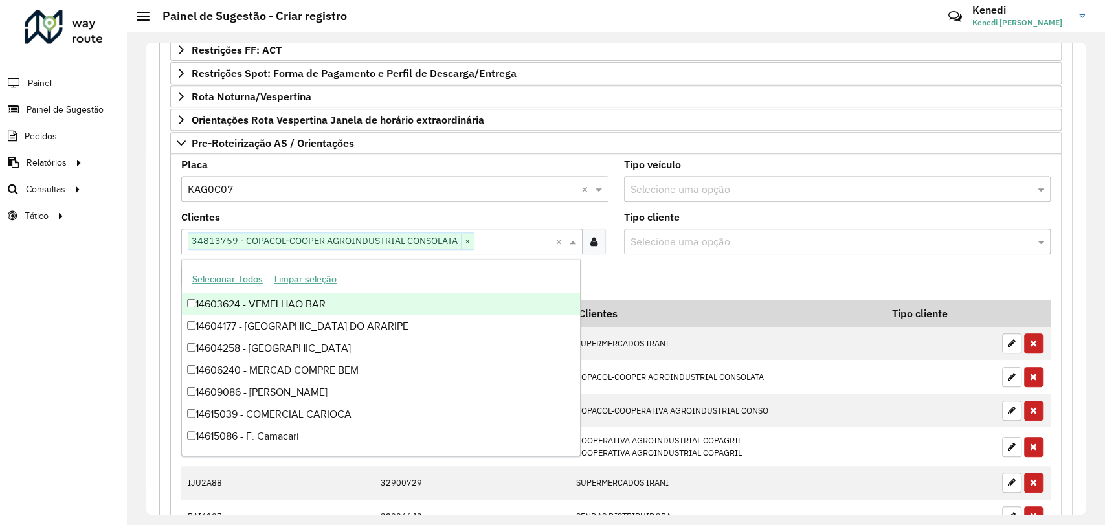
click at [682, 276] on formly-field "Adicionar" at bounding box center [616, 282] width 885 height 35
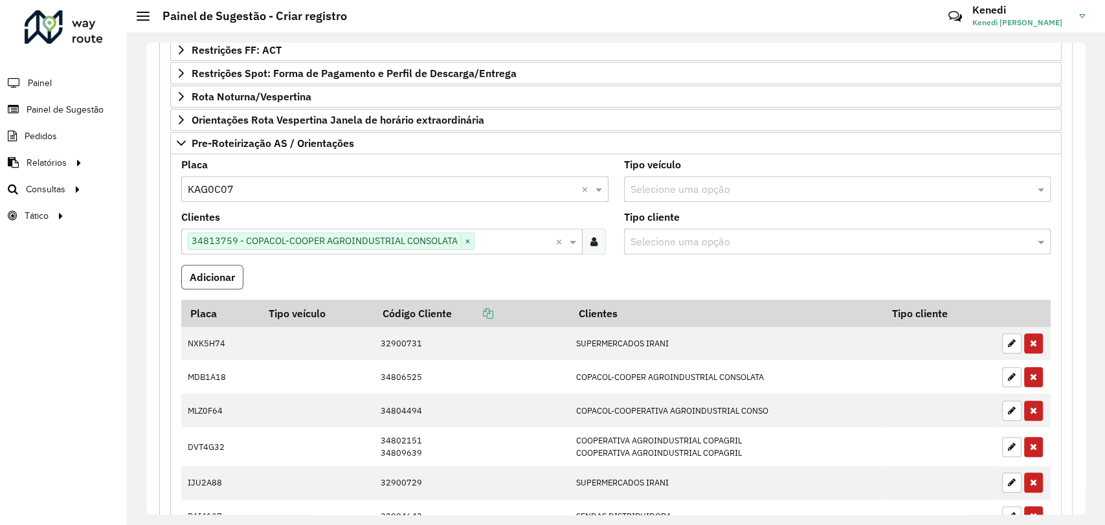
click at [228, 270] on button "Adicionar" at bounding box center [212, 277] width 62 height 25
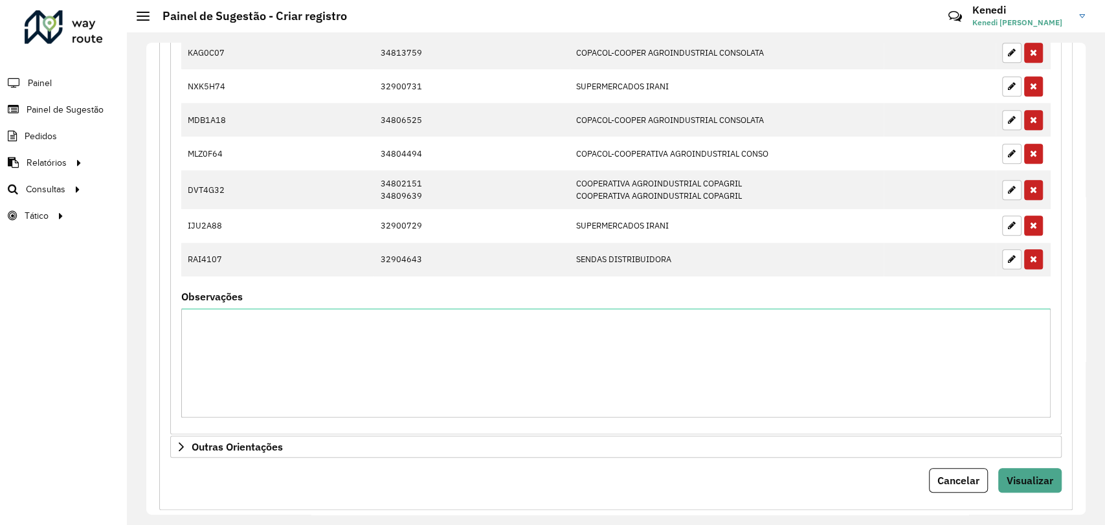
scroll to position [689, 0]
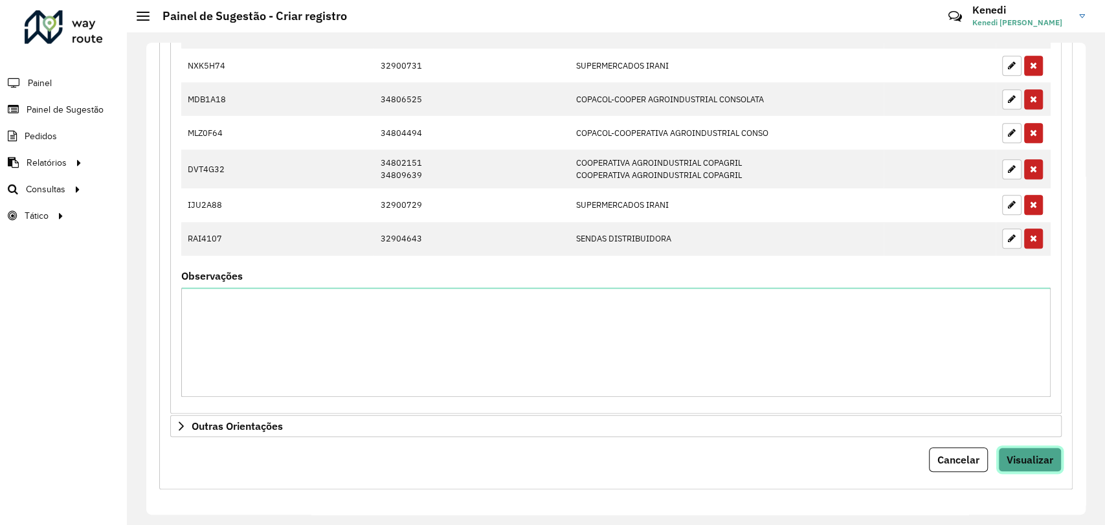
click at [1029, 454] on span "Visualizar" at bounding box center [1030, 459] width 47 height 13
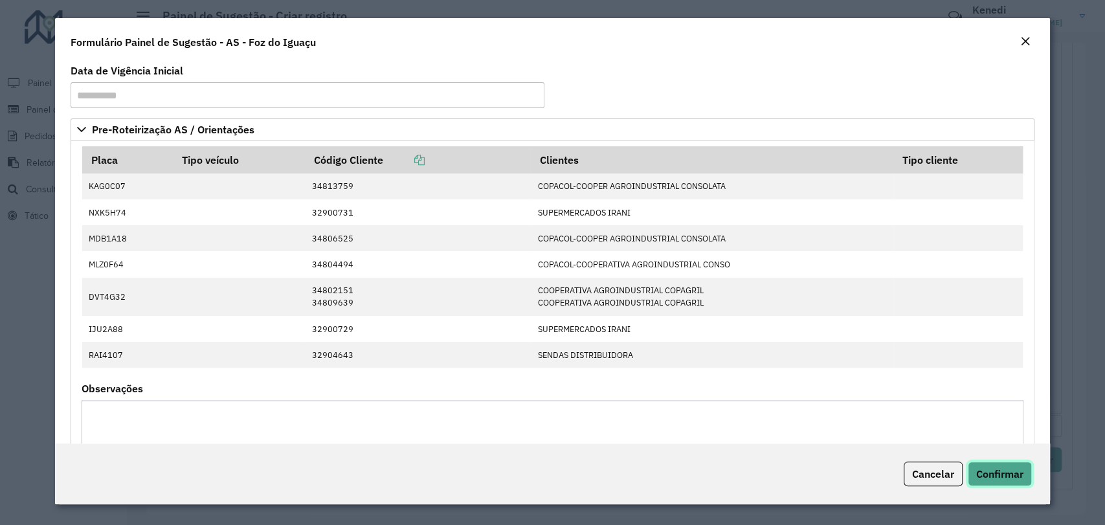
click at [1012, 478] on span "Confirmar" at bounding box center [999, 473] width 47 height 13
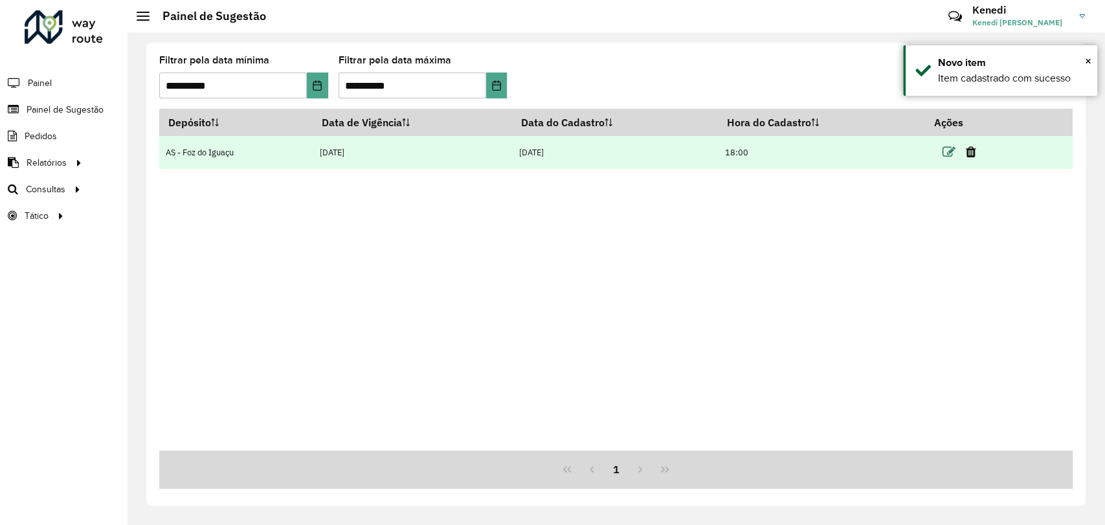
click at [948, 150] on icon at bounding box center [948, 152] width 13 height 13
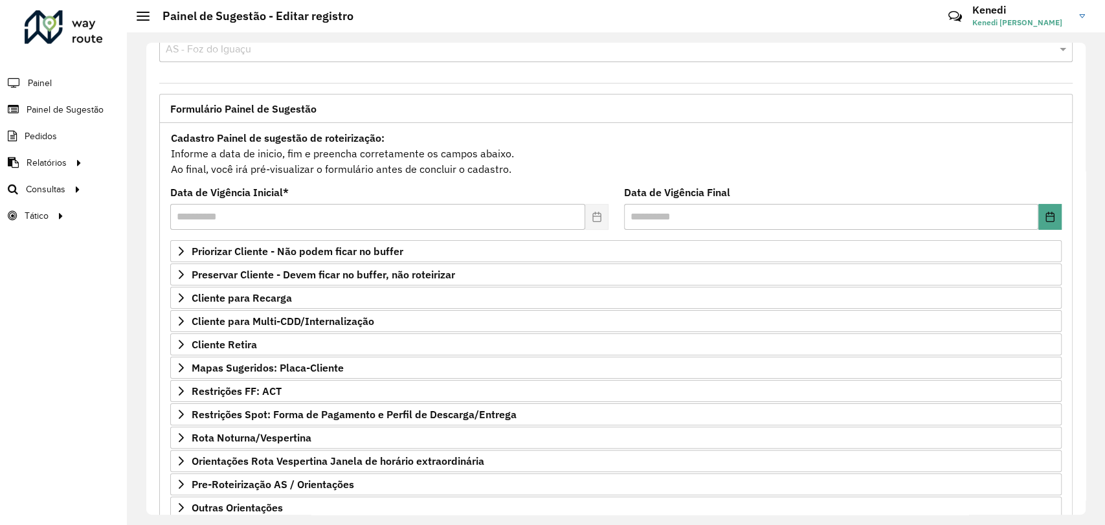
scroll to position [118, 0]
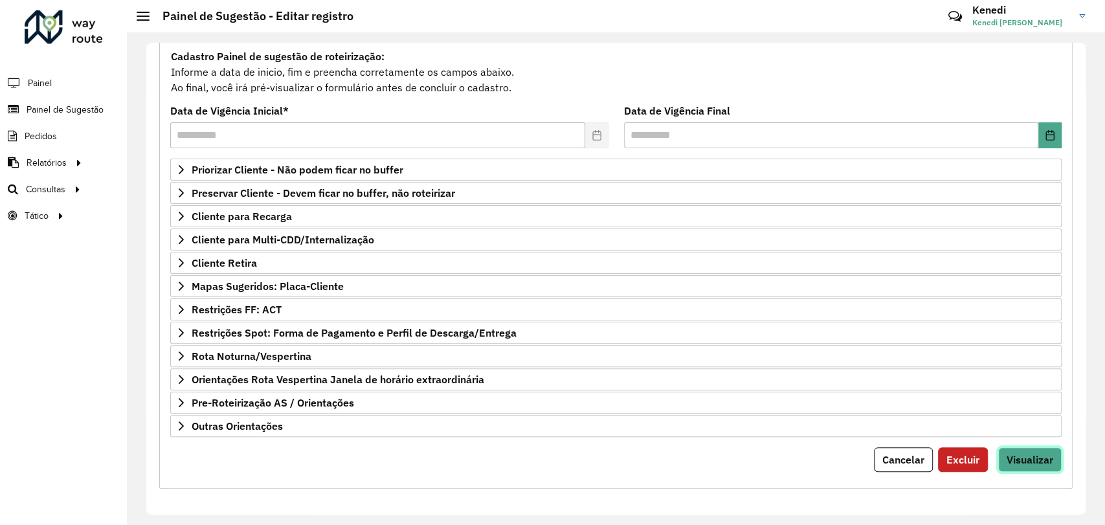
click at [1017, 454] on span "Visualizar" at bounding box center [1030, 459] width 47 height 13
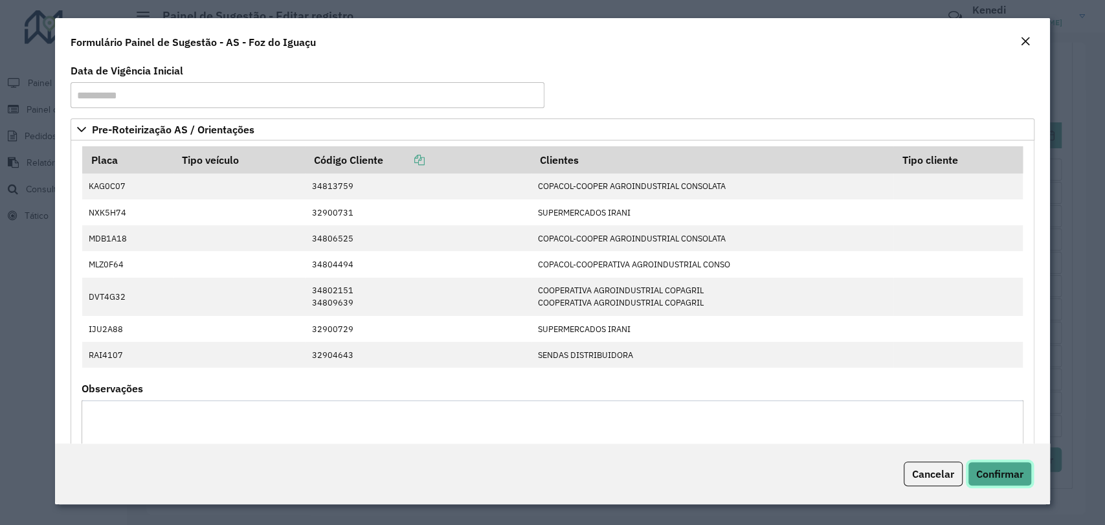
click at [1008, 473] on span "Confirmar" at bounding box center [999, 473] width 47 height 13
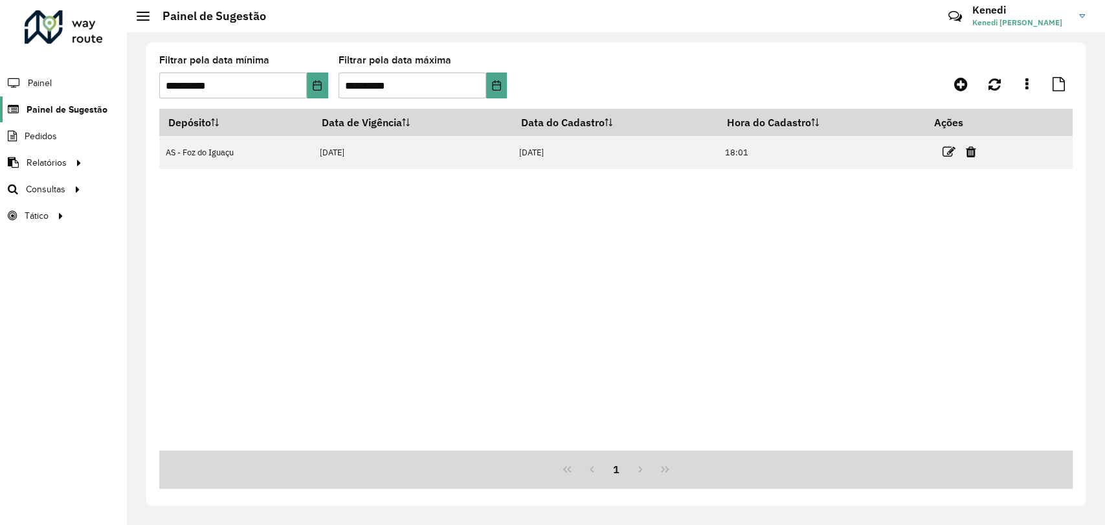
click at [57, 107] on span "Painel de Sugestão" at bounding box center [67, 110] width 81 height 14
click at [82, 111] on span "Painel de Sugestão" at bounding box center [67, 110] width 81 height 14
click at [49, 139] on span "Pedidos" at bounding box center [42, 136] width 34 height 14
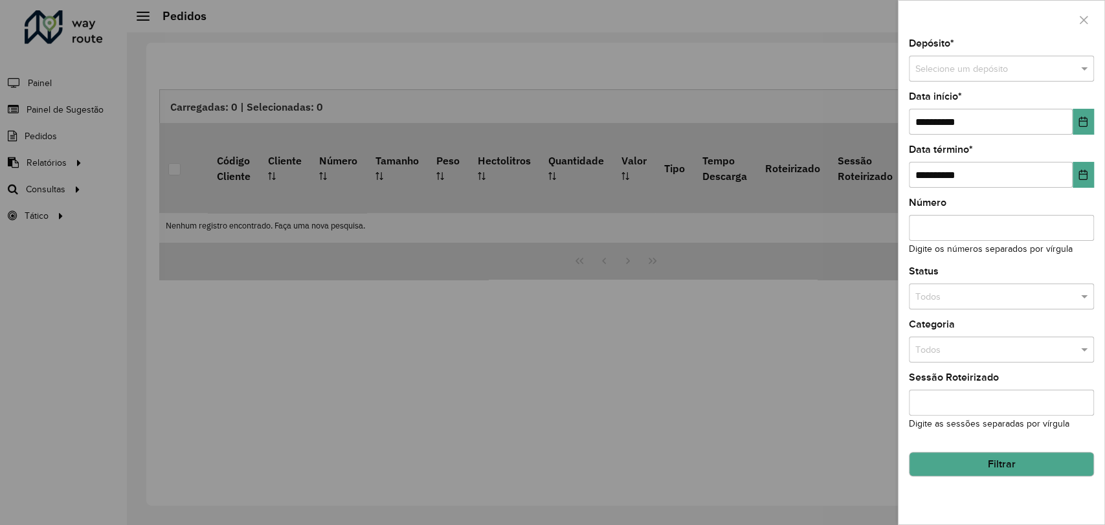
click at [86, 107] on div at bounding box center [552, 262] width 1105 height 525
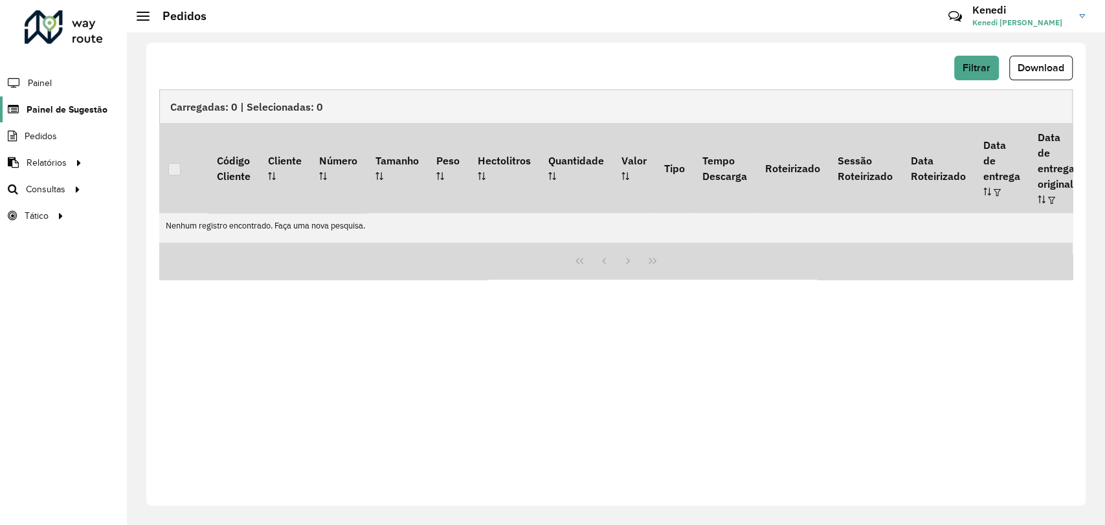
click at [85, 108] on span "Painel de Sugestão" at bounding box center [67, 110] width 81 height 14
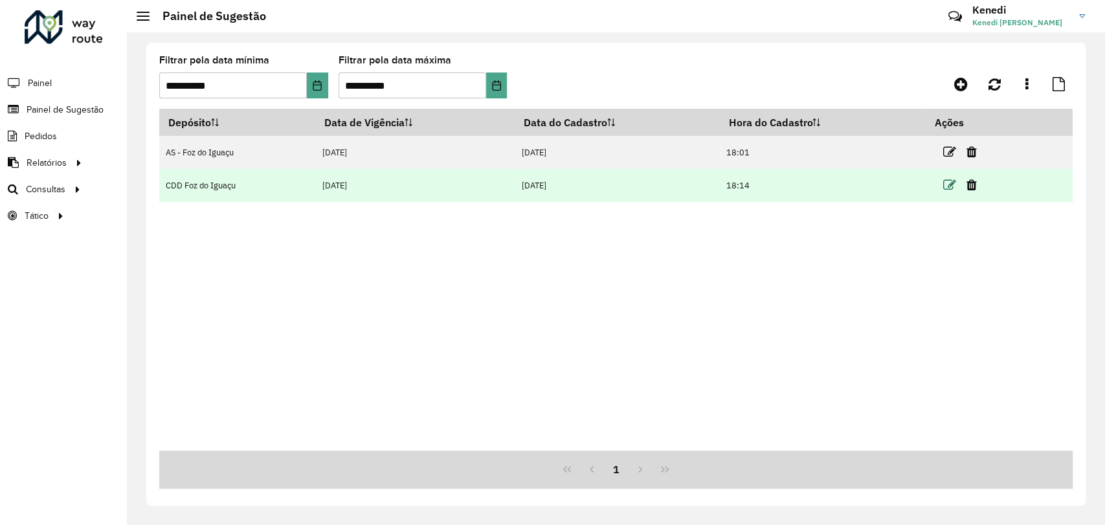
click at [948, 186] on icon at bounding box center [949, 185] width 13 height 13
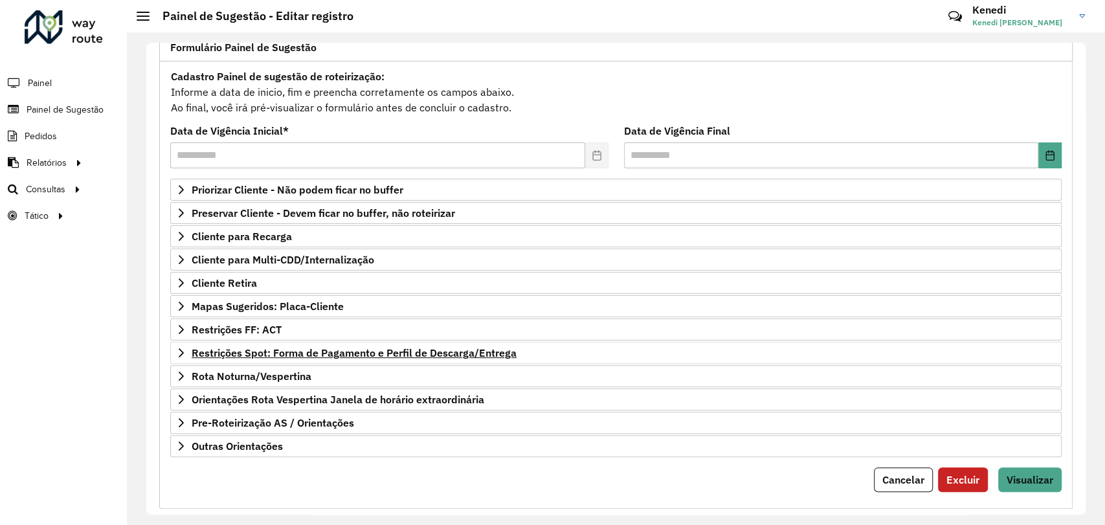
scroll to position [118, 0]
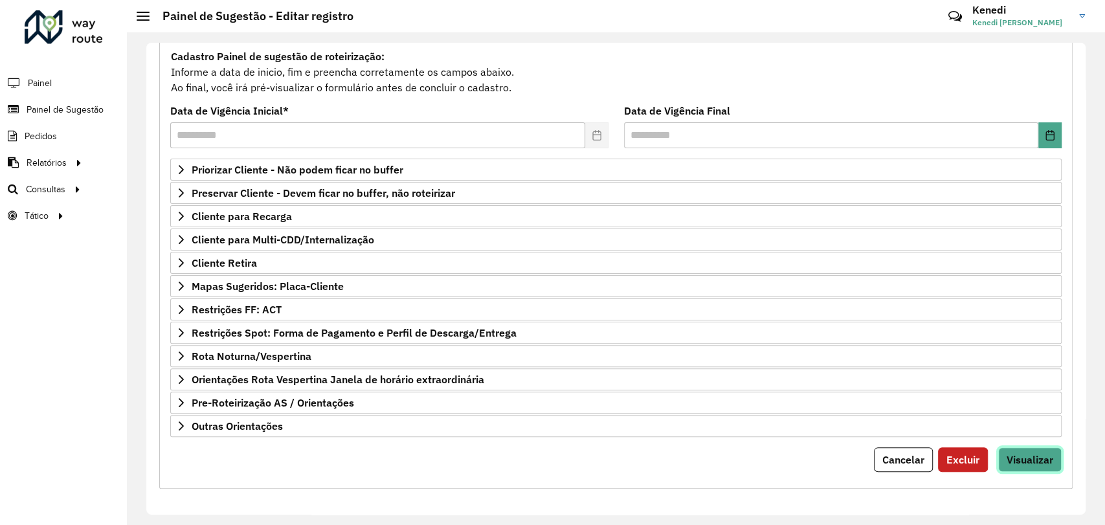
click at [1020, 453] on span "Visualizar" at bounding box center [1030, 459] width 47 height 13
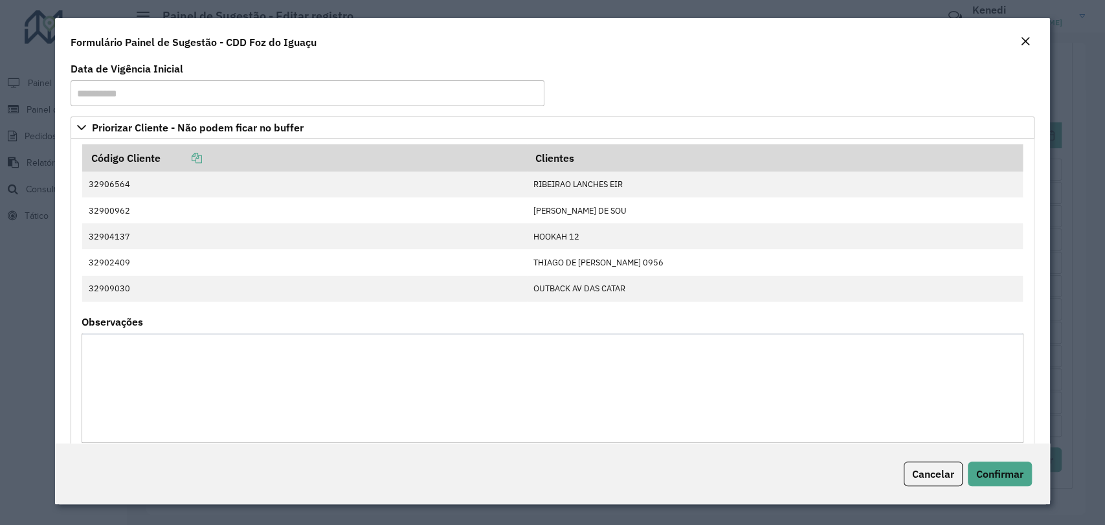
scroll to position [0, 0]
click at [912, 473] on span "Cancelar" at bounding box center [933, 473] width 42 height 13
